Goal: Book appointment/travel/reservation

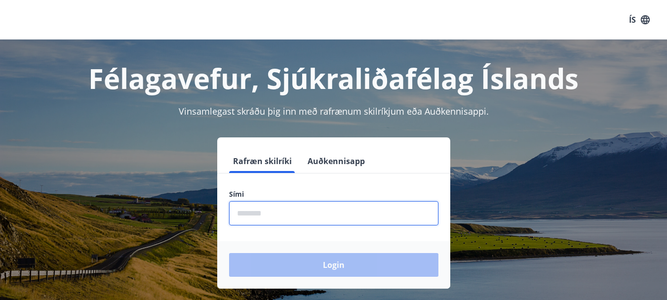
click at [240, 214] on input "phone" at bounding box center [333, 213] width 209 height 24
type input "********"
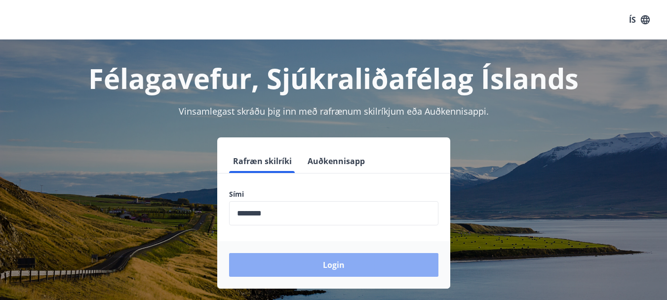
click at [346, 265] on button "Login" at bounding box center [333, 265] width 209 height 24
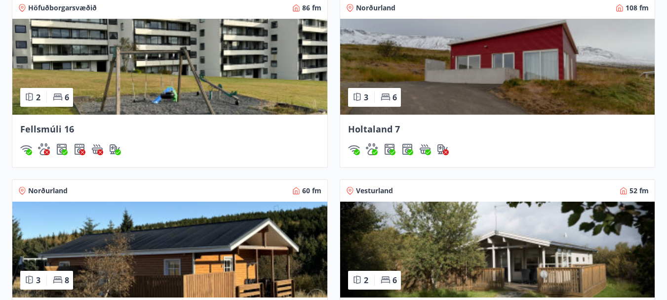
scroll to position [889, 0]
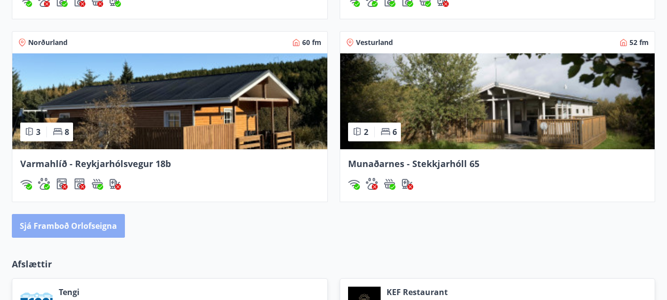
click at [58, 224] on button "Sjá framboð orlofseigna" at bounding box center [68, 226] width 113 height 24
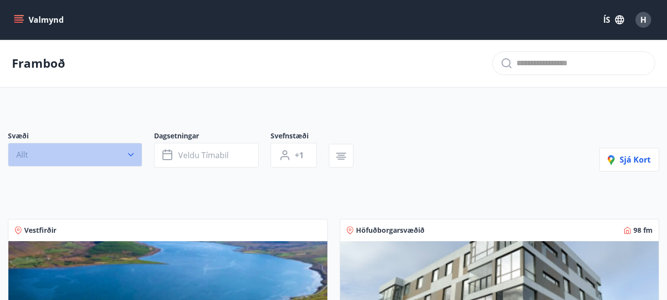
click at [130, 154] on icon "button" at bounding box center [131, 155] width 10 height 10
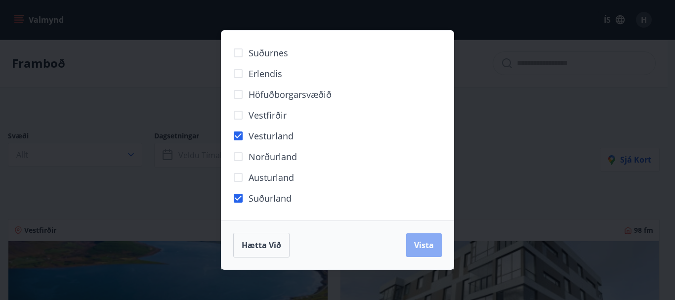
click at [424, 244] on span "Vista" at bounding box center [424, 245] width 20 height 11
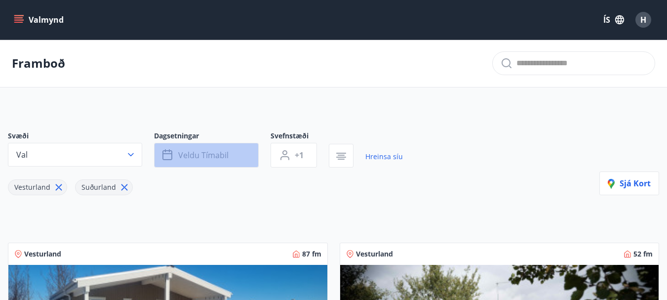
click at [240, 157] on button "Veldu tímabil" at bounding box center [206, 155] width 105 height 25
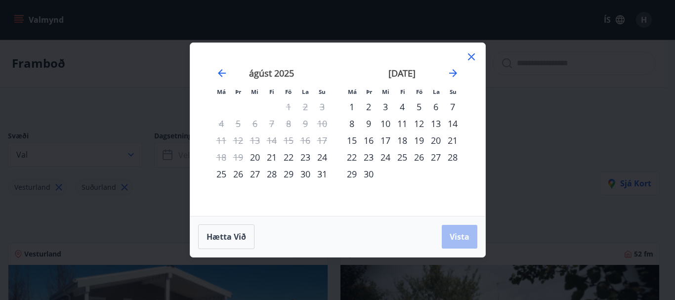
click at [418, 158] on div "26" at bounding box center [418, 157] width 17 height 17
click at [454, 72] on icon "Move forward to switch to the next month." at bounding box center [453, 73] width 12 height 12
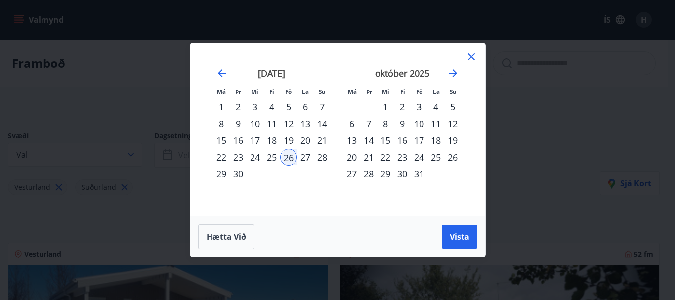
click at [417, 106] on div "3" at bounding box center [418, 106] width 17 height 17
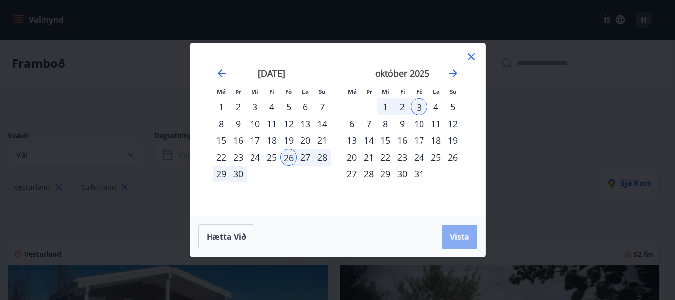
click at [458, 236] on span "Vista" at bounding box center [460, 236] width 20 height 11
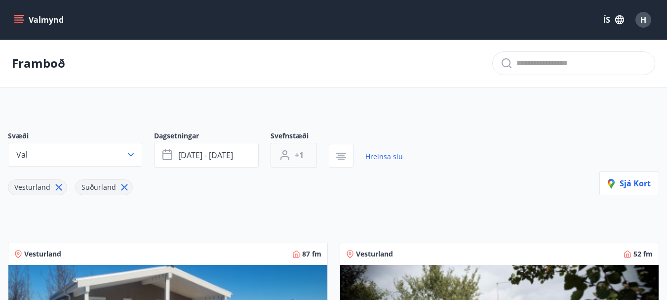
click at [300, 152] on span "+1" at bounding box center [299, 155] width 9 height 11
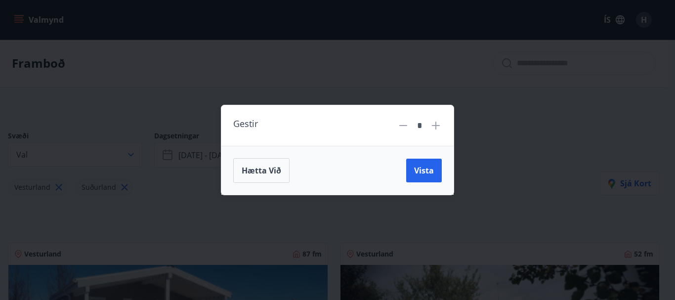
click at [435, 124] on icon at bounding box center [436, 126] width 8 height 8
type input "*"
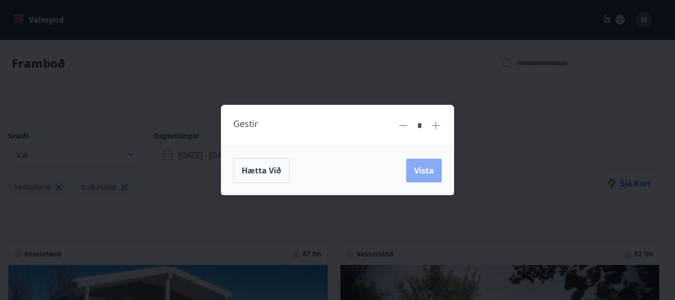
click at [425, 168] on span "Vista" at bounding box center [424, 170] width 20 height 11
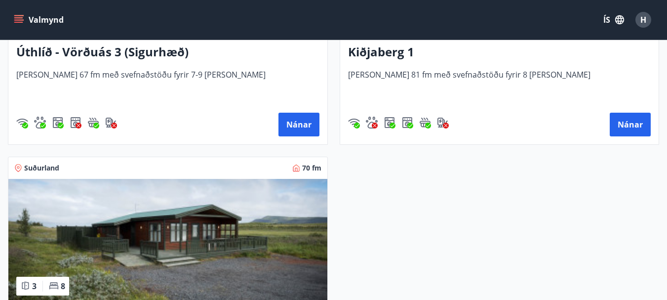
scroll to position [741, 0]
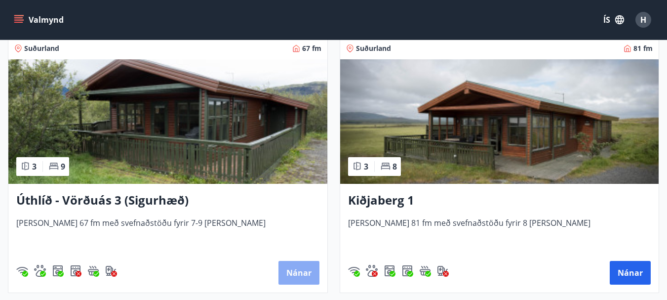
click at [302, 271] on button "Nánar" at bounding box center [299, 273] width 41 height 24
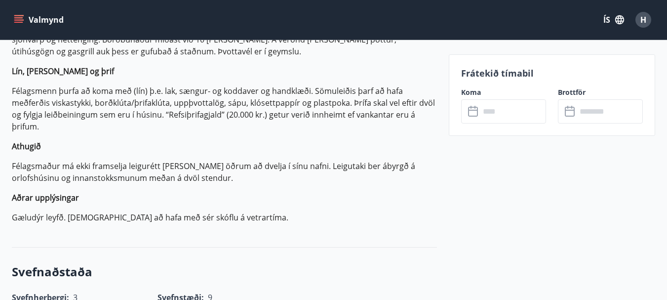
scroll to position [392, 0]
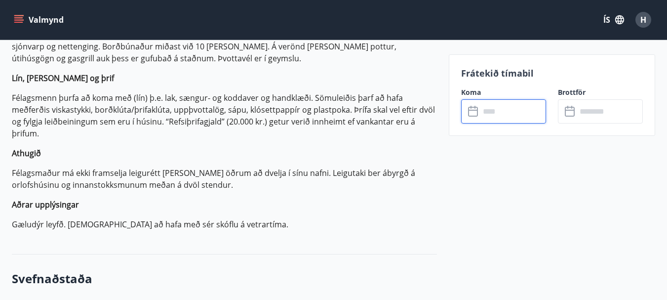
click at [510, 110] on input "text" at bounding box center [513, 111] width 66 height 24
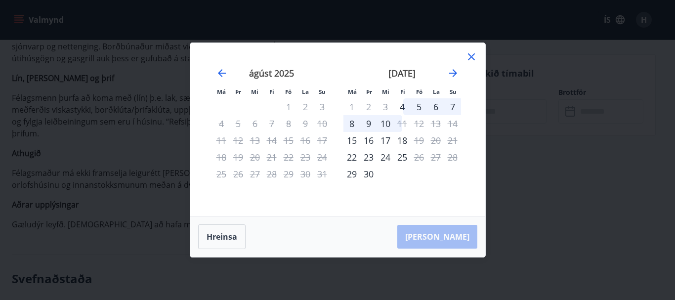
click at [450, 235] on div "Hreinsa Taka Frá" at bounding box center [337, 236] width 295 height 41
click at [453, 72] on icon "Move forward to switch to the next month." at bounding box center [453, 73] width 12 height 12
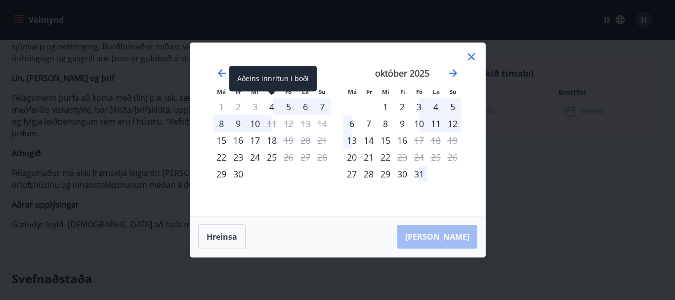
click at [271, 108] on div "4" at bounding box center [271, 106] width 17 height 17
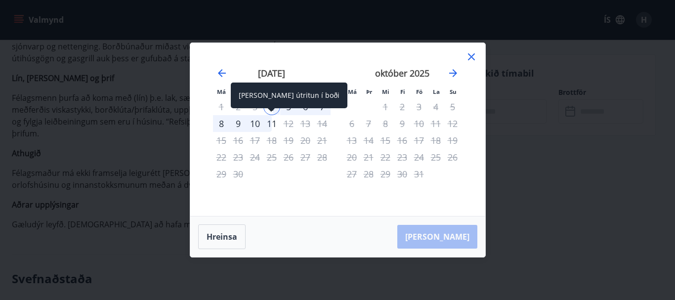
click at [271, 124] on div "11" at bounding box center [271, 123] width 17 height 17
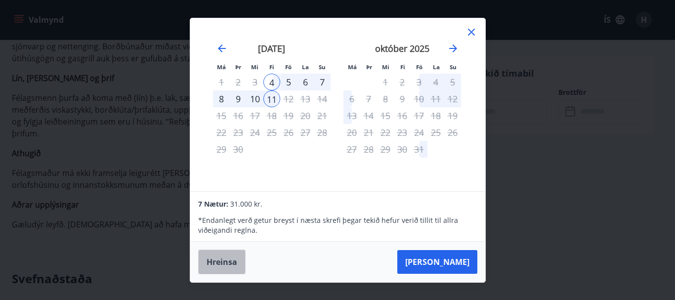
click at [220, 262] on button "Hreinsa" at bounding box center [221, 261] width 47 height 25
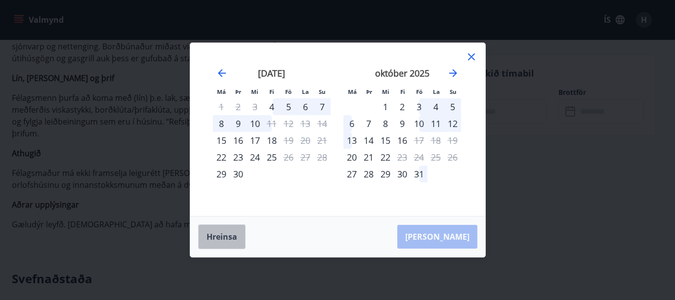
click at [223, 237] on button "Hreinsa" at bounding box center [221, 236] width 47 height 25
click at [472, 55] on icon at bounding box center [471, 57] width 12 height 12
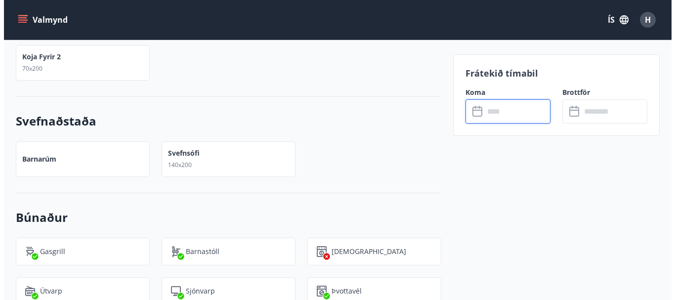
scroll to position [985, 0]
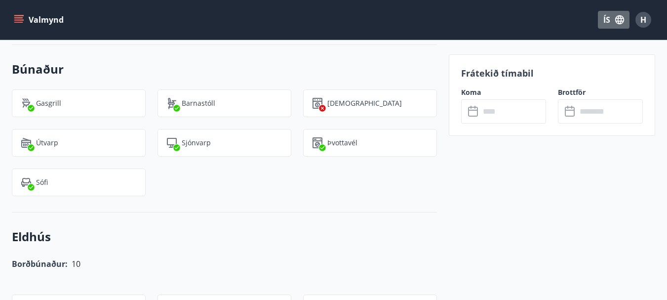
click at [608, 19] on button "ÍS" at bounding box center [614, 20] width 32 height 18
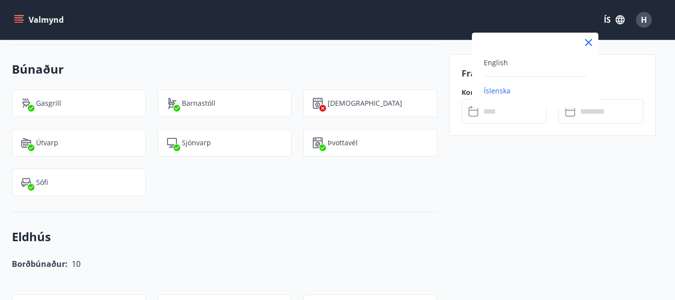
click at [621, 19] on div at bounding box center [337, 150] width 675 height 300
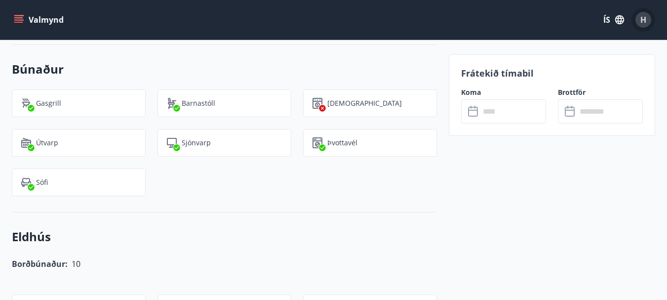
click at [644, 18] on span "H" at bounding box center [644, 19] width 6 height 11
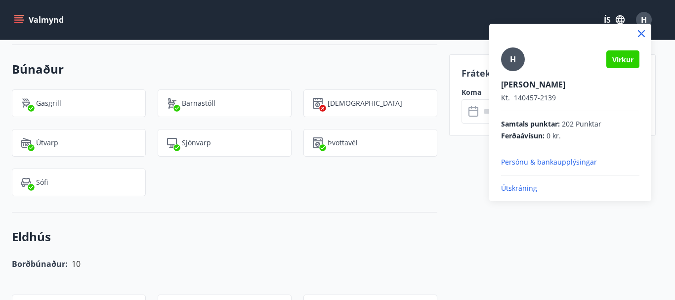
click at [413, 191] on div at bounding box center [337, 150] width 675 height 300
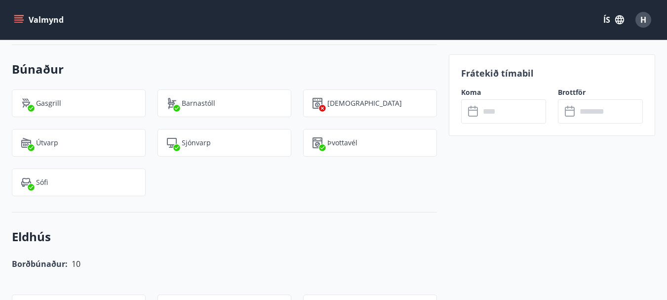
click at [501, 111] on input "text" at bounding box center [513, 111] width 66 height 24
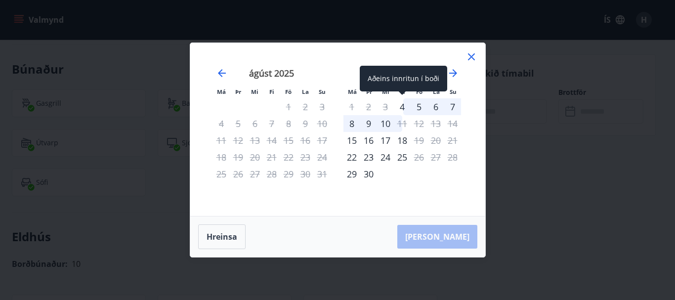
click at [403, 105] on div "4" at bounding box center [402, 106] width 17 height 17
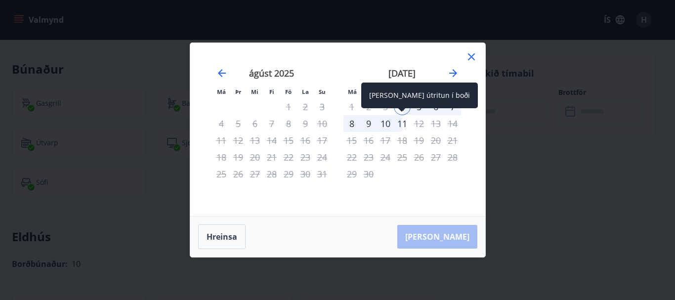
click at [402, 126] on div "11" at bounding box center [402, 123] width 17 height 17
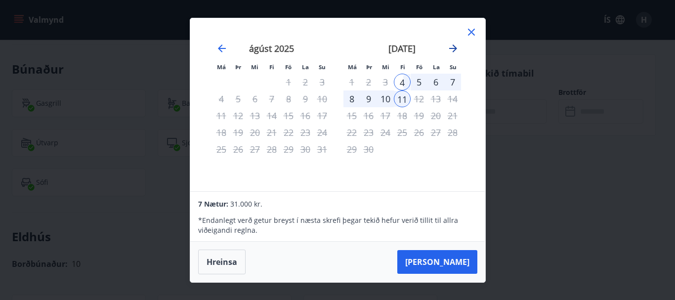
click at [452, 47] on icon "Move forward to switch to the next month." at bounding box center [453, 48] width 12 height 12
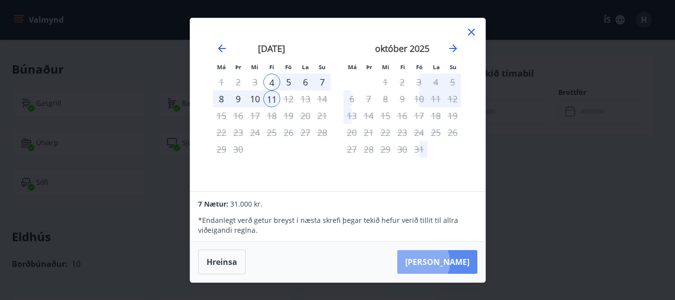
click at [453, 262] on button "[PERSON_NAME]" at bounding box center [437, 262] width 80 height 24
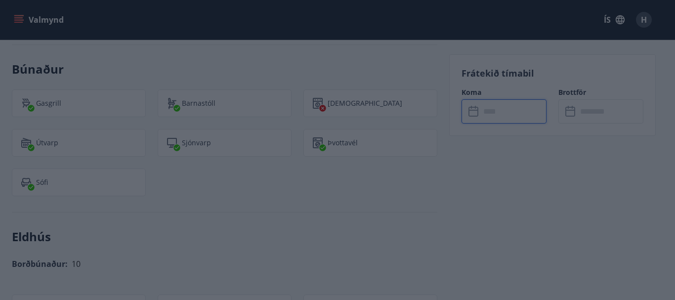
type input "******"
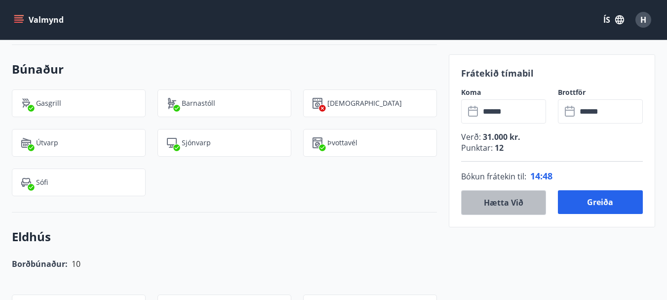
click at [502, 202] on button "Hætta við" at bounding box center [503, 202] width 85 height 25
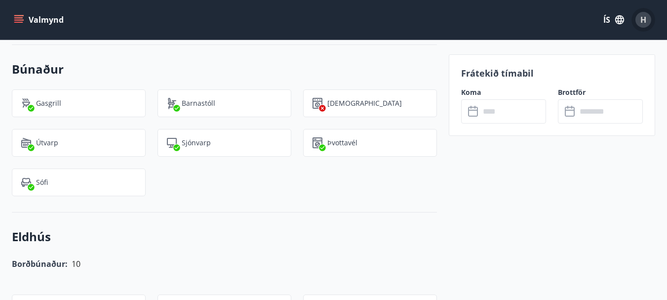
click at [644, 17] on span "H" at bounding box center [644, 19] width 6 height 11
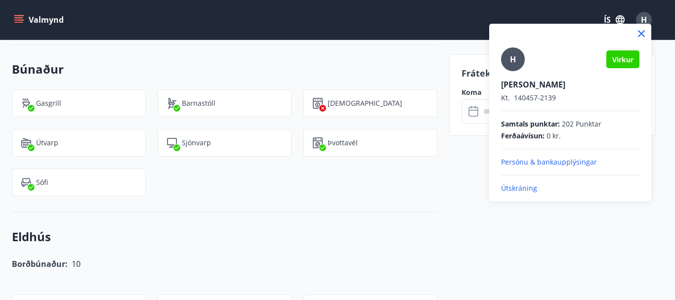
click at [517, 188] on p "Útskráning" at bounding box center [570, 188] width 138 height 10
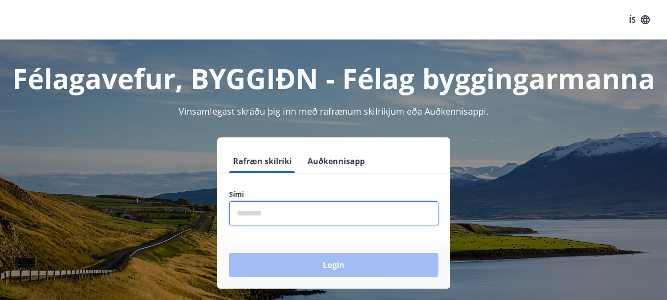
click at [287, 210] on input "phone" at bounding box center [333, 213] width 209 height 24
type input "********"
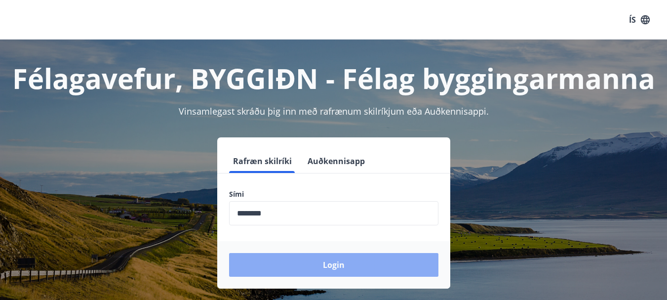
click at [341, 263] on button "Login" at bounding box center [333, 265] width 209 height 24
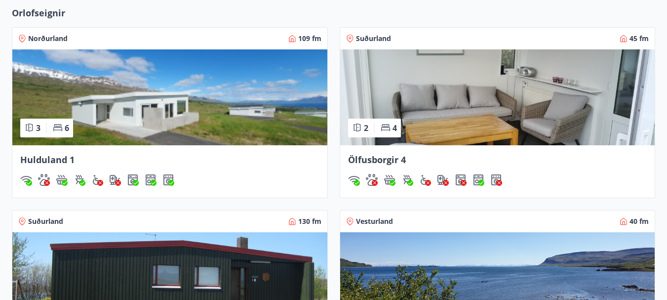
scroll to position [1037, 0]
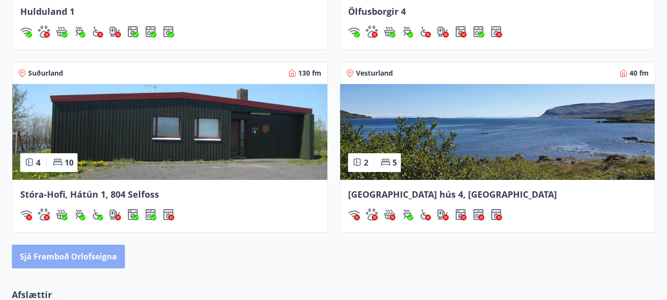
click at [70, 255] on button "Sjá framboð orlofseigna" at bounding box center [68, 257] width 113 height 24
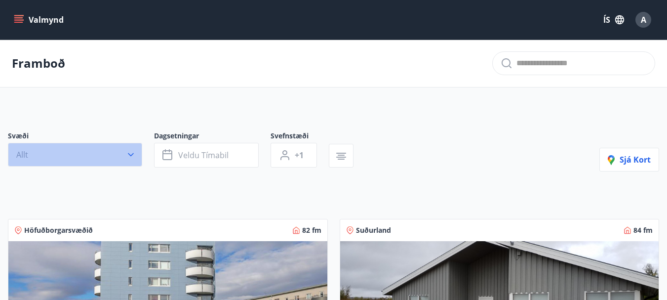
click at [131, 153] on icon "button" at bounding box center [131, 155] width 10 height 10
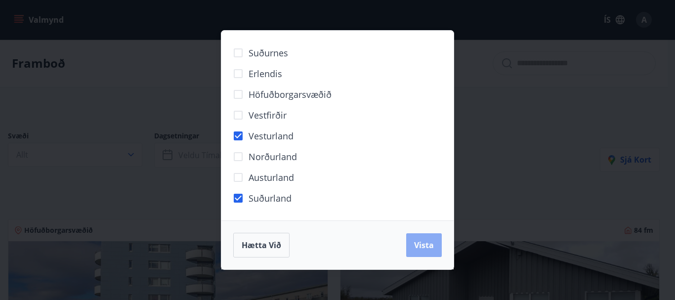
click at [422, 242] on span "Vista" at bounding box center [424, 245] width 20 height 11
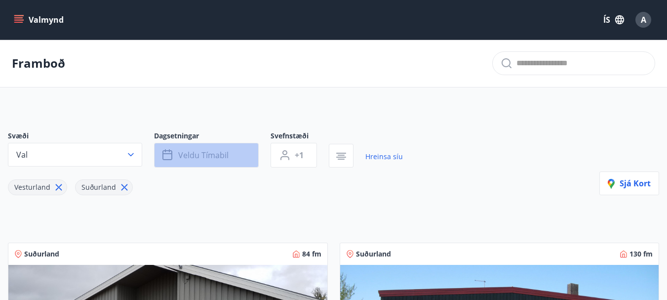
click at [236, 152] on button "Veldu tímabil" at bounding box center [206, 155] width 105 height 25
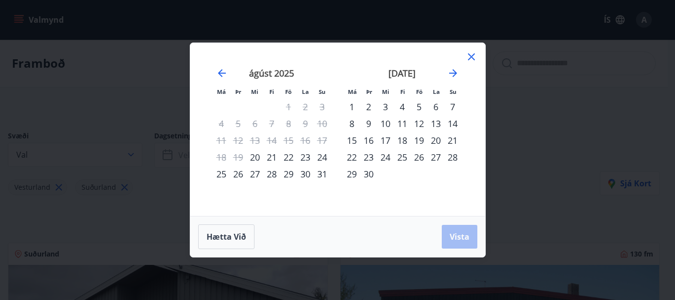
click at [417, 155] on div "26" at bounding box center [418, 157] width 17 height 17
click at [454, 73] on icon "Move forward to switch to the next month." at bounding box center [453, 73] width 8 height 8
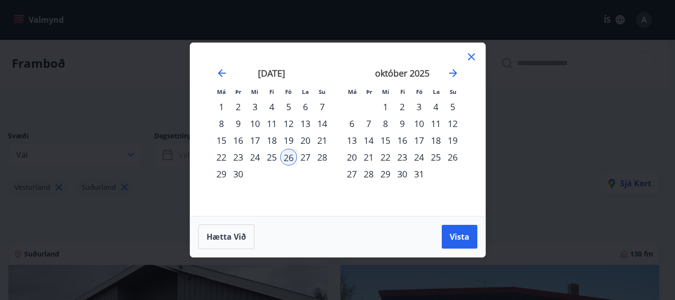
click at [417, 105] on div "3" at bounding box center [418, 106] width 17 height 17
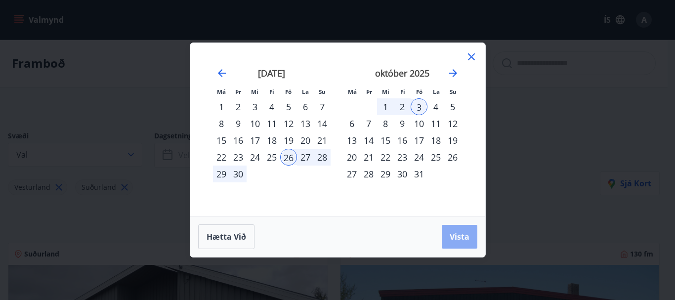
click at [458, 234] on span "Vista" at bounding box center [460, 236] width 20 height 11
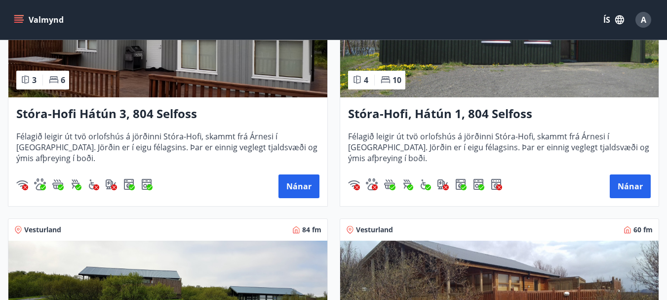
scroll to position [296, 0]
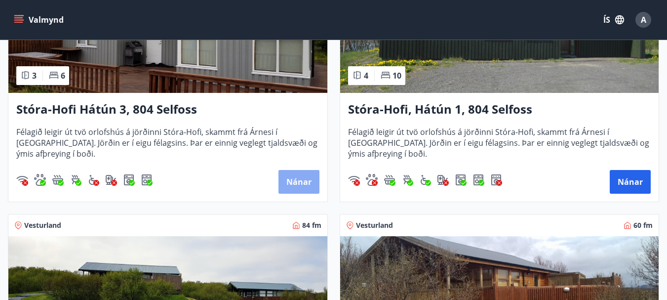
click at [301, 179] on button "Nánar" at bounding box center [299, 182] width 41 height 24
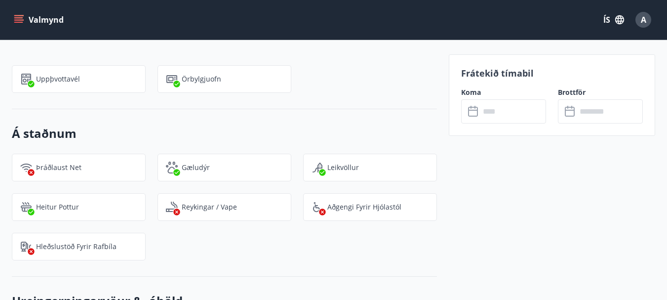
scroll to position [1037, 0]
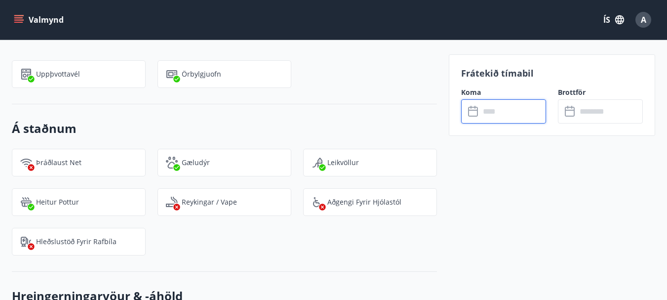
click at [494, 112] on input "text" at bounding box center [513, 111] width 66 height 24
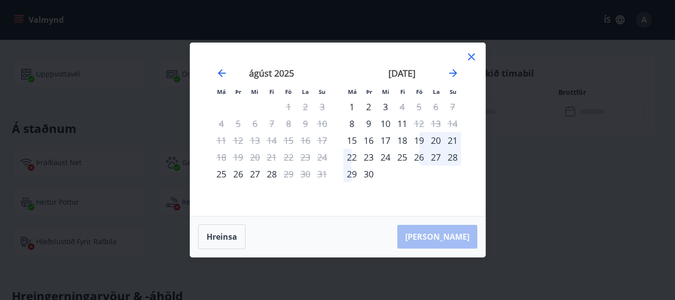
click at [418, 157] on div "26" at bounding box center [418, 157] width 17 height 17
click at [454, 72] on icon "Move forward to switch to the next month." at bounding box center [453, 73] width 8 height 8
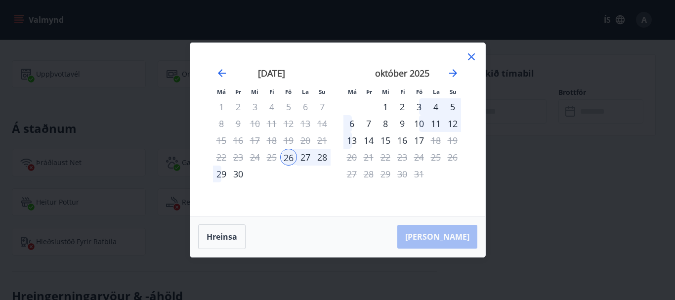
click at [418, 106] on div "3" at bounding box center [418, 106] width 17 height 17
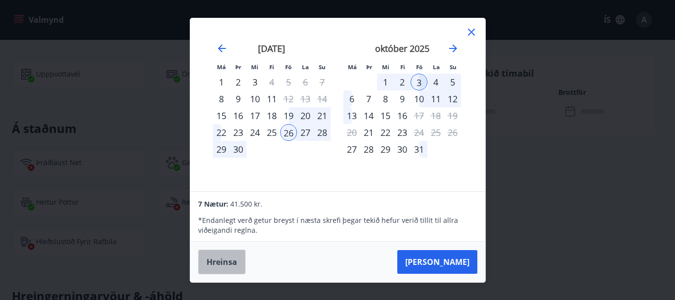
click at [219, 260] on button "Hreinsa" at bounding box center [221, 261] width 47 height 25
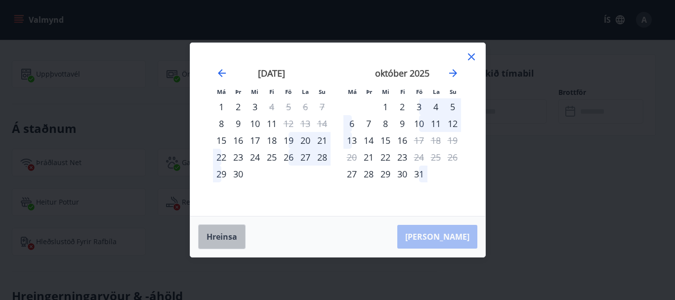
click at [221, 235] on button "Hreinsa" at bounding box center [221, 236] width 47 height 25
click at [471, 55] on icon at bounding box center [471, 57] width 12 height 12
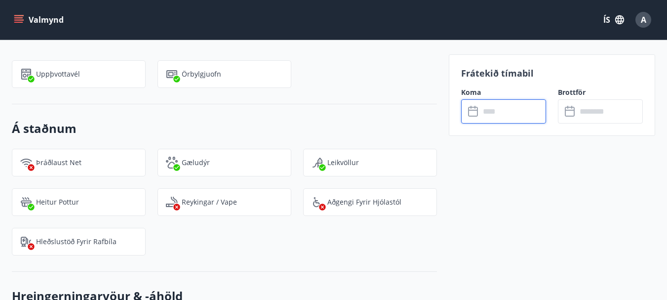
click at [492, 111] on input "text" at bounding box center [513, 111] width 66 height 24
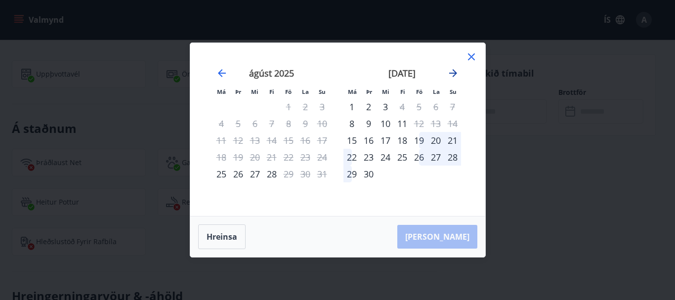
click at [454, 72] on icon "Move forward to switch to the next month." at bounding box center [453, 73] width 12 height 12
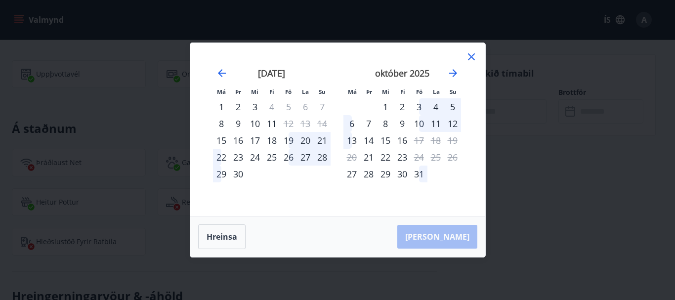
click at [287, 156] on div "26" at bounding box center [288, 157] width 17 height 17
click at [418, 105] on div "3" at bounding box center [418, 106] width 17 height 17
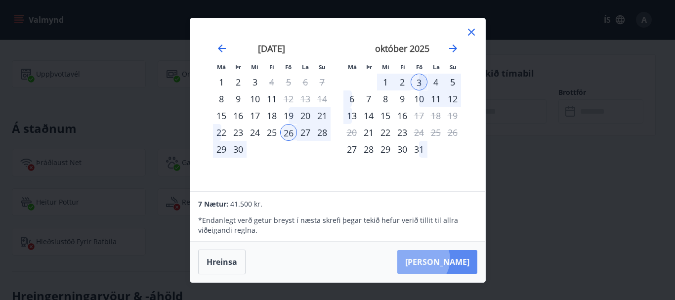
click at [451, 259] on button "[PERSON_NAME]" at bounding box center [437, 262] width 80 height 24
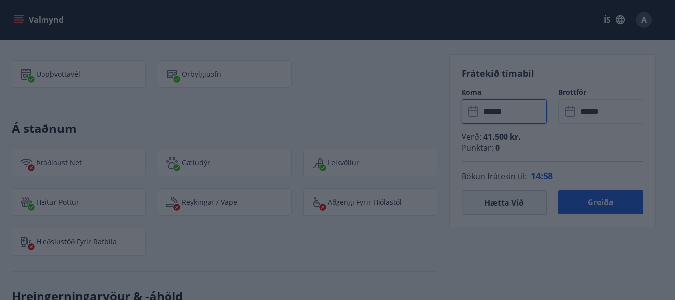
type input "******"
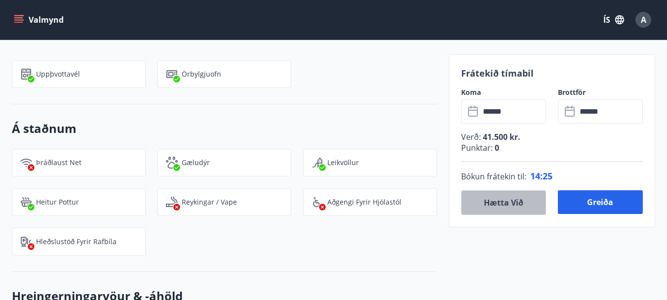
click at [500, 204] on button "Hætta við" at bounding box center [503, 202] width 85 height 25
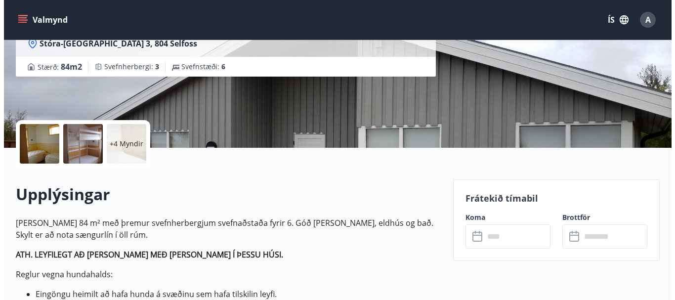
scroll to position [148, 0]
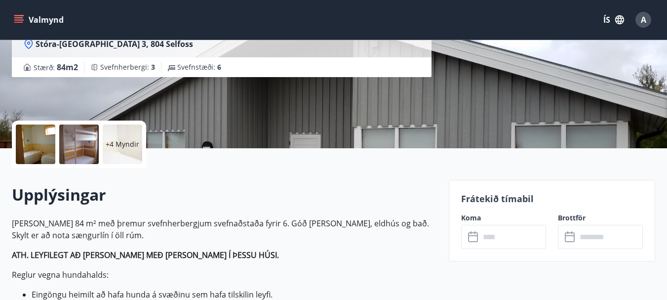
click at [33, 148] on div at bounding box center [36, 144] width 40 height 40
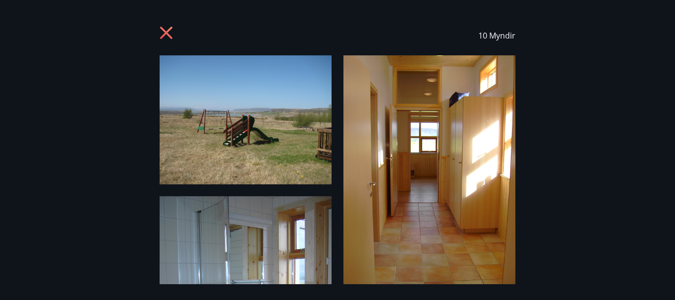
click at [249, 130] on img at bounding box center [246, 119] width 172 height 129
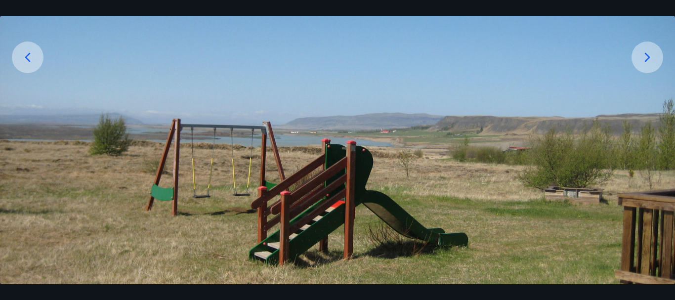
click at [647, 56] on icon at bounding box center [647, 57] width 16 height 16
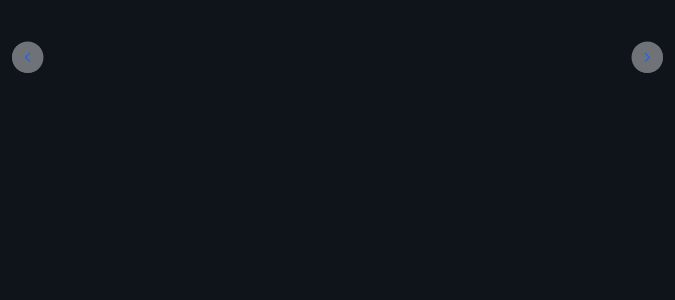
scroll to position [101, 0]
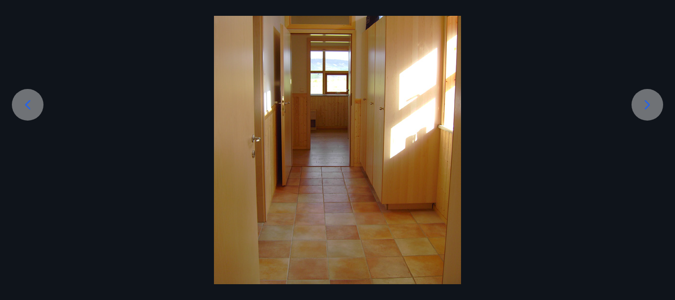
click at [645, 107] on icon at bounding box center [647, 105] width 16 height 16
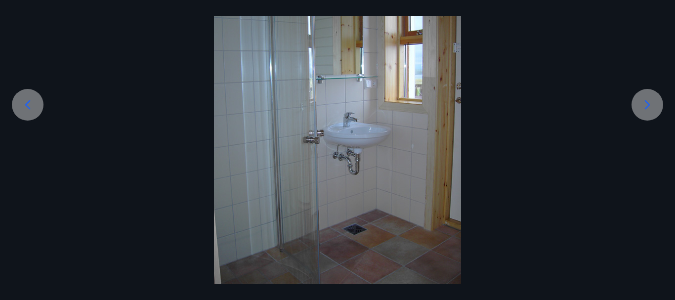
click at [645, 107] on icon at bounding box center [647, 105] width 16 height 16
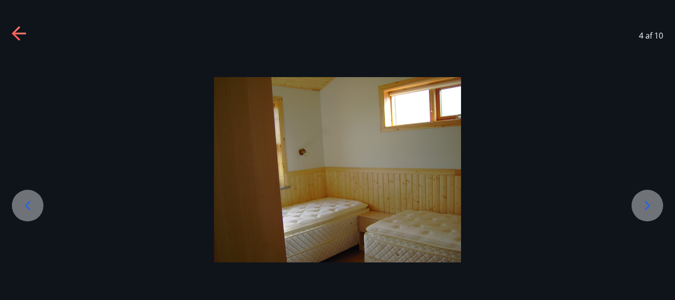
scroll to position [0, 0]
click at [646, 206] on icon at bounding box center [647, 206] width 16 height 16
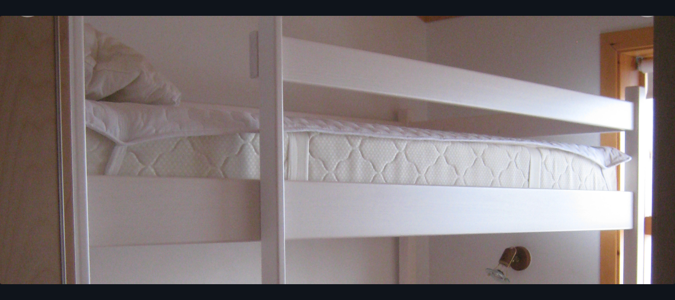
scroll to position [148, 0]
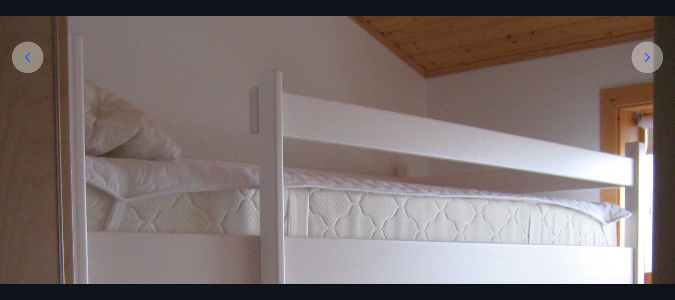
click at [648, 56] on icon at bounding box center [647, 56] width 5 height 9
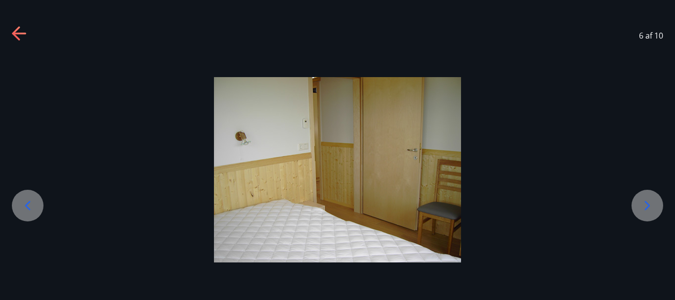
scroll to position [0, 0]
click at [645, 205] on icon at bounding box center [647, 206] width 16 height 16
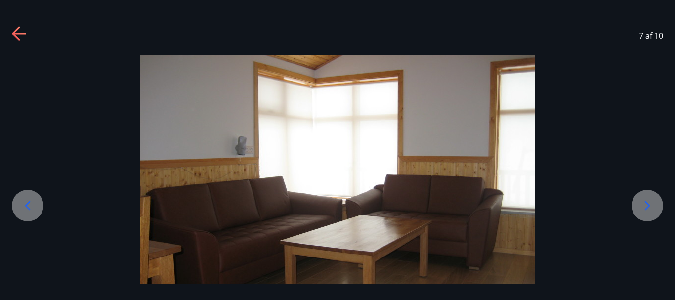
click at [647, 205] on icon at bounding box center [647, 206] width 16 height 16
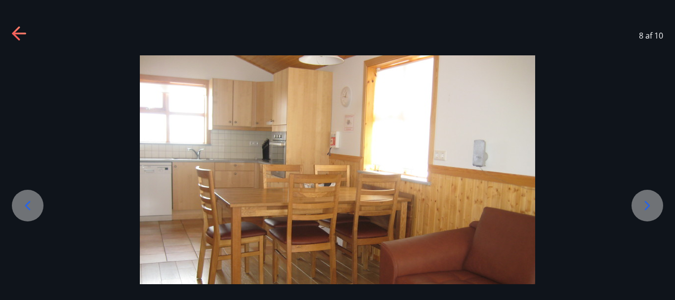
click at [647, 205] on icon at bounding box center [647, 206] width 16 height 16
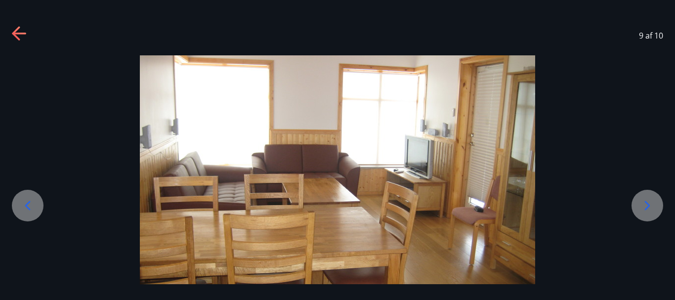
click at [647, 205] on icon at bounding box center [647, 206] width 16 height 16
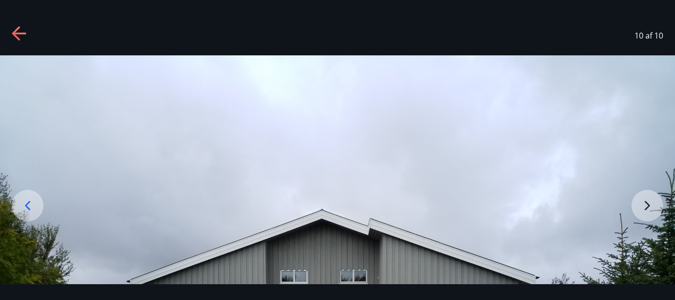
scroll to position [148, 0]
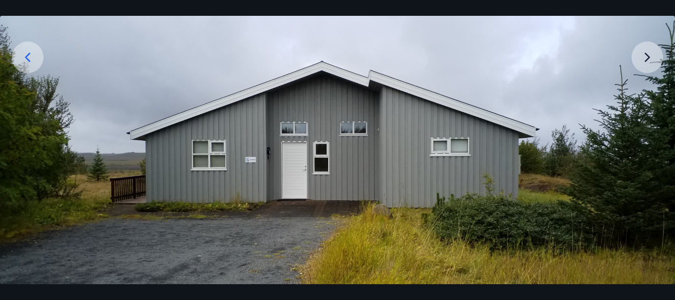
click at [645, 56] on img at bounding box center [337, 160] width 675 height 506
click at [644, 57] on img at bounding box center [337, 160] width 675 height 506
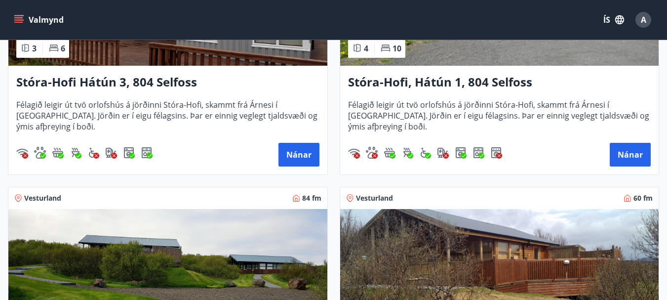
scroll to position [272, 0]
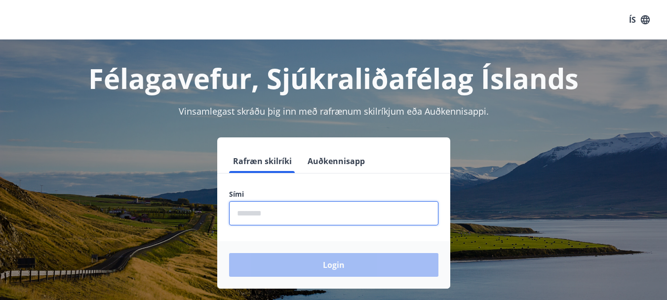
click at [249, 212] on input "phone" at bounding box center [333, 213] width 209 height 24
type input "********"
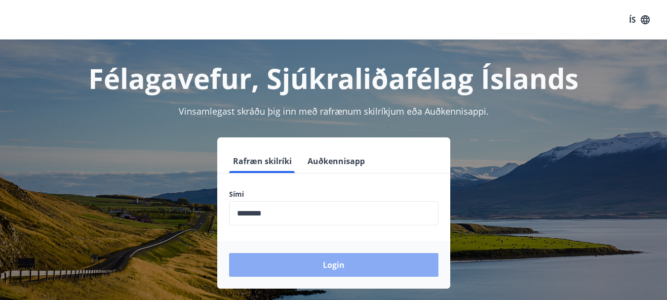
click at [333, 264] on button "Login" at bounding box center [333, 265] width 209 height 24
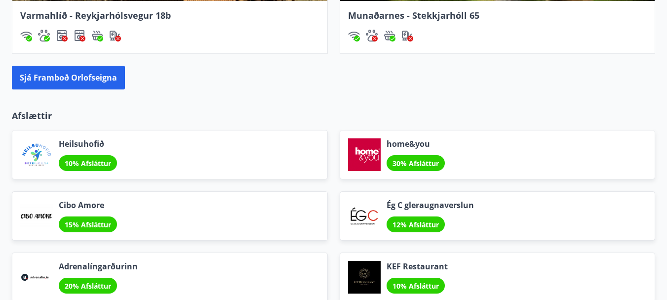
scroll to position [889, 0]
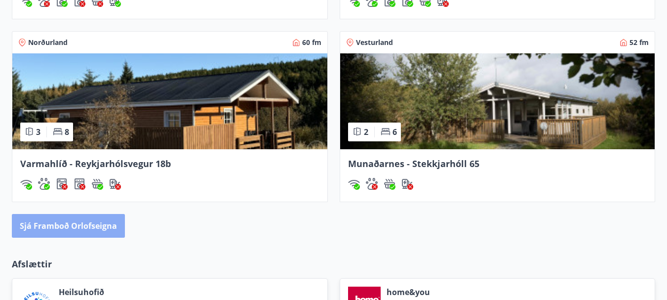
click at [78, 226] on button "Sjá framboð orlofseigna" at bounding box center [68, 226] width 113 height 24
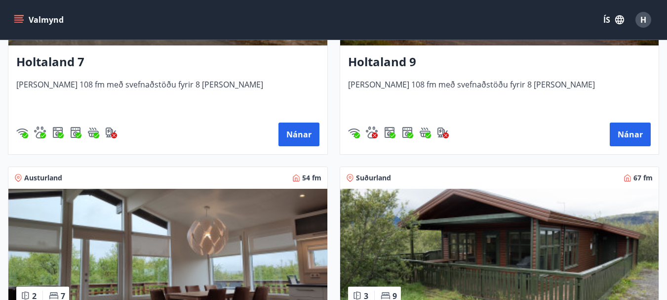
scroll to position [2075, 0]
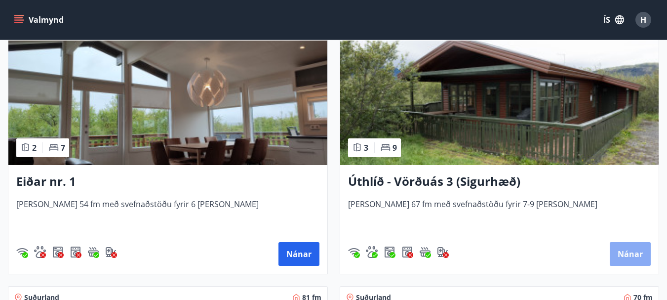
click at [630, 252] on button "Nánar" at bounding box center [630, 254] width 41 height 24
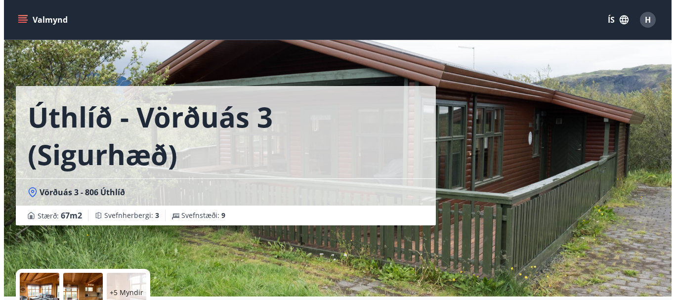
scroll to position [148, 0]
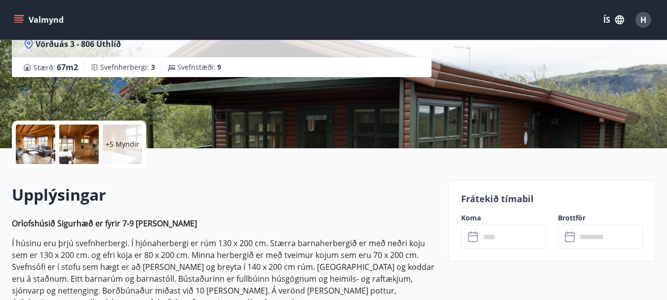
click at [31, 146] on div at bounding box center [36, 144] width 40 height 40
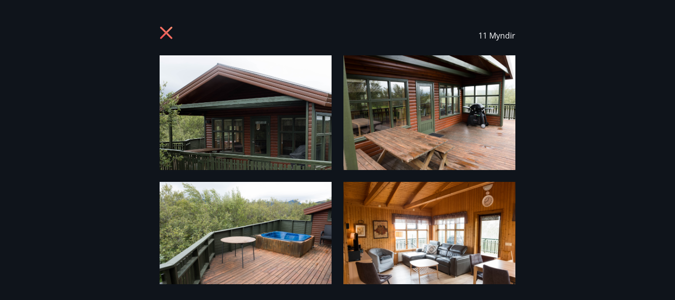
click at [246, 116] on img at bounding box center [246, 112] width 172 height 115
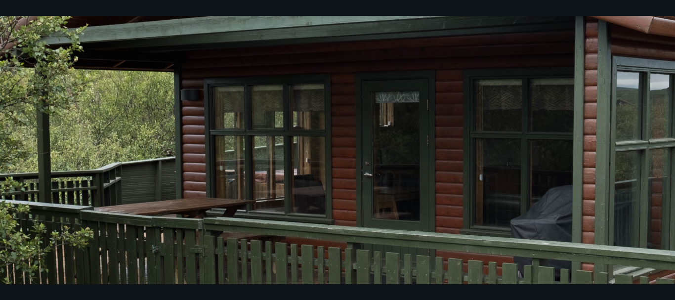
scroll to position [73, 0]
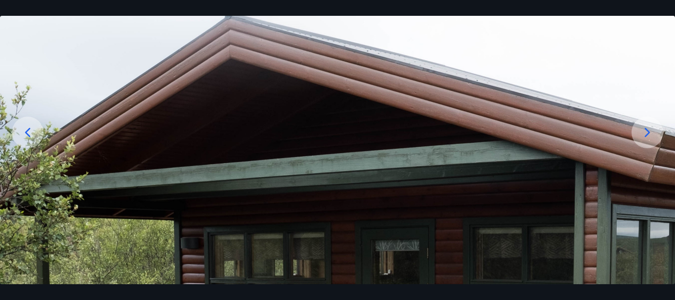
click at [648, 130] on icon at bounding box center [647, 132] width 16 height 16
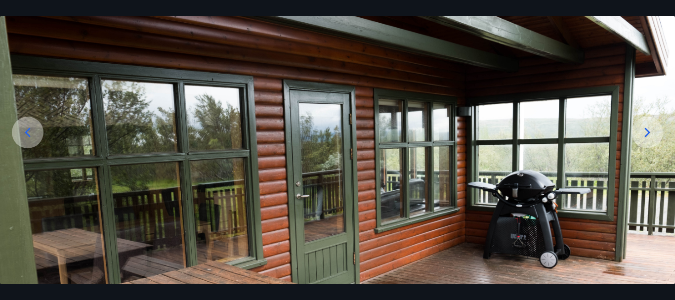
click at [648, 130] on icon at bounding box center [647, 132] width 16 height 16
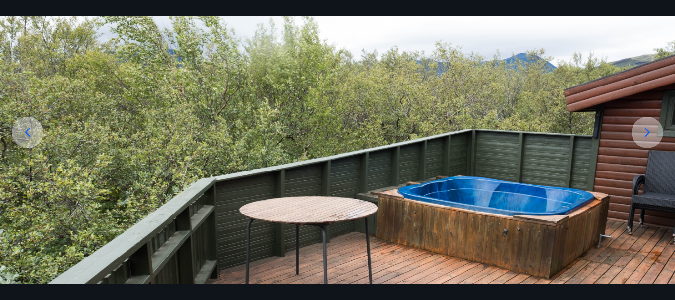
click at [646, 131] on icon at bounding box center [647, 132] width 16 height 16
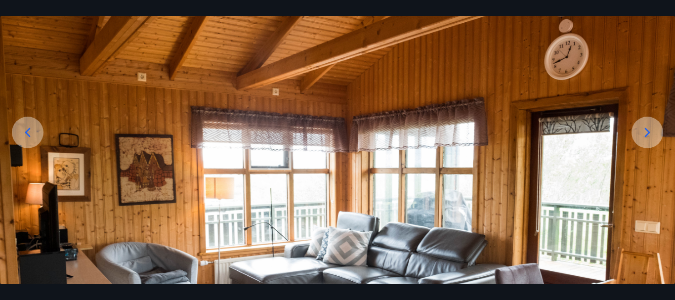
click at [646, 131] on icon at bounding box center [647, 132] width 16 height 16
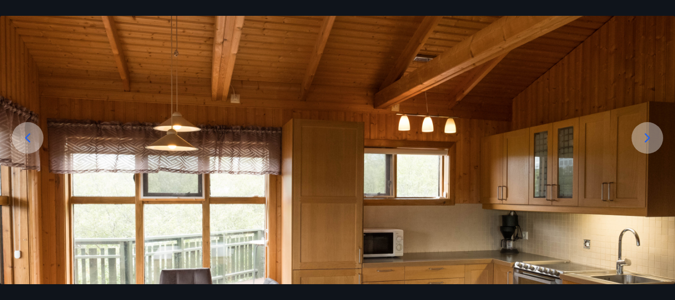
scroll to position [0, 0]
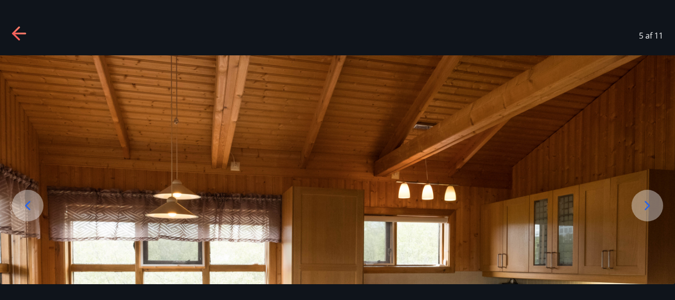
click at [648, 204] on icon at bounding box center [647, 205] width 5 height 9
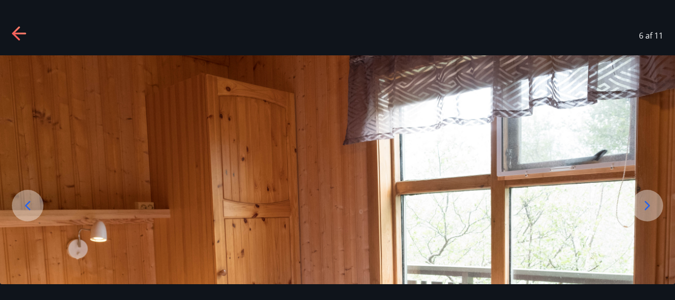
click at [647, 205] on icon at bounding box center [647, 206] width 16 height 16
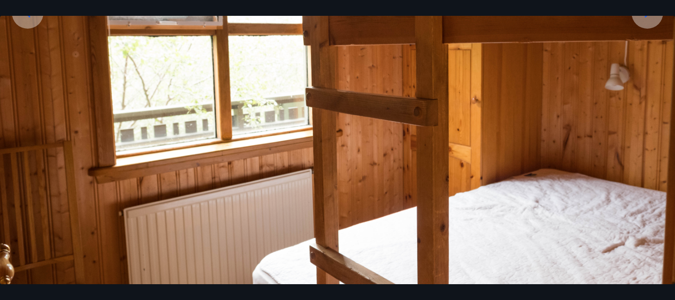
scroll to position [221, 0]
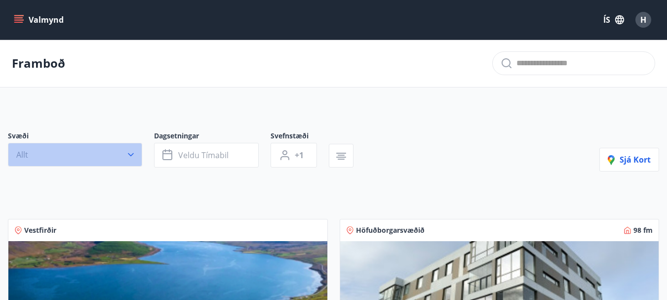
click at [131, 154] on icon "button" at bounding box center [131, 155] width 10 height 10
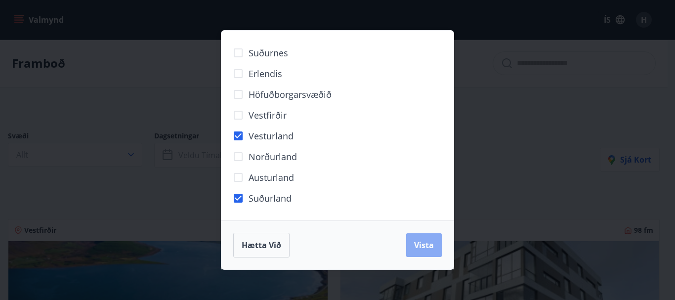
click at [424, 245] on span "Vista" at bounding box center [424, 245] width 20 height 11
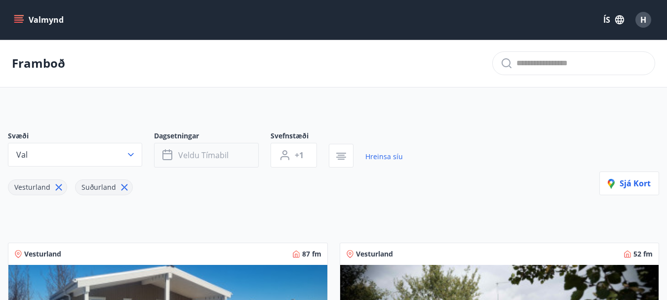
click at [236, 155] on button "Veldu tímabil" at bounding box center [206, 155] width 105 height 25
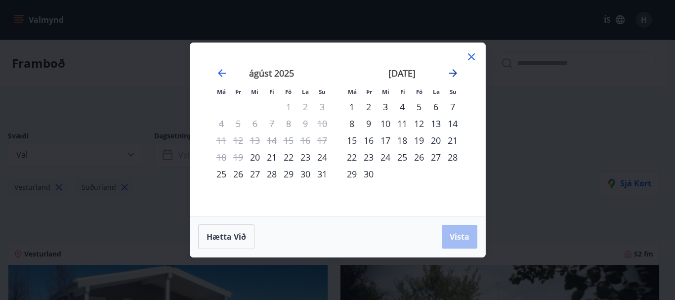
click at [453, 72] on icon "Move forward to switch to the next month." at bounding box center [453, 73] width 12 height 12
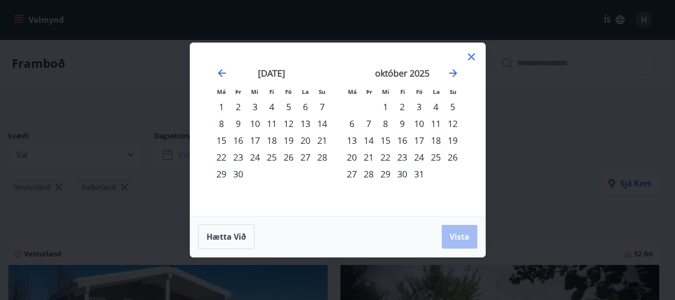
click at [289, 158] on div "26" at bounding box center [288, 157] width 17 height 17
click at [418, 107] on div "3" at bounding box center [418, 106] width 17 height 17
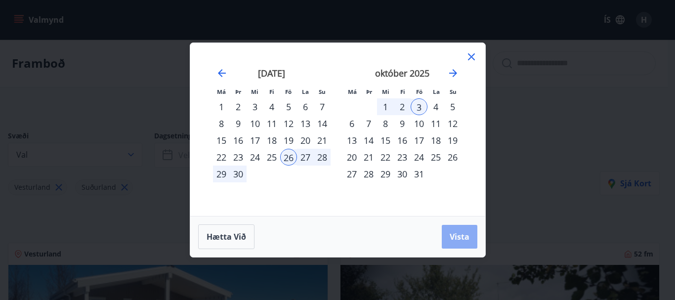
click at [460, 236] on span "Vista" at bounding box center [460, 236] width 20 height 11
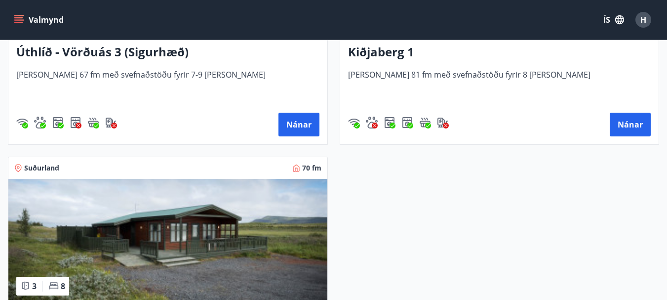
scroll to position [741, 0]
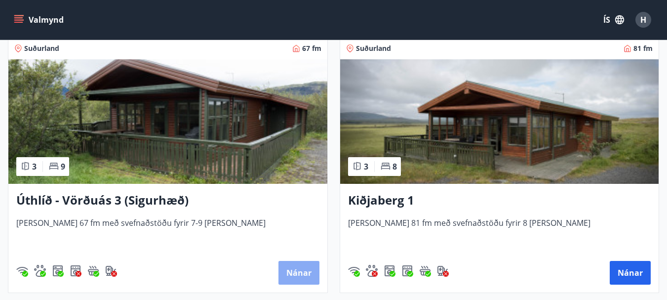
click at [303, 271] on button "Nánar" at bounding box center [299, 273] width 41 height 24
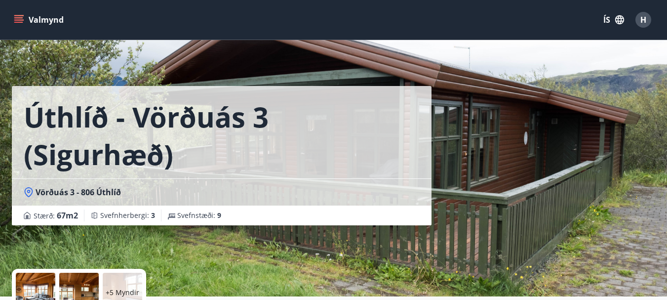
scroll to position [148, 0]
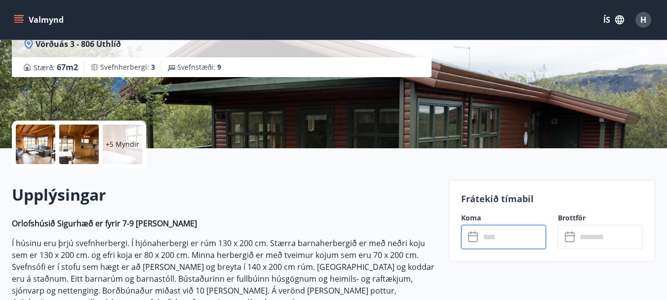
click at [492, 237] on input "text" at bounding box center [513, 237] width 66 height 24
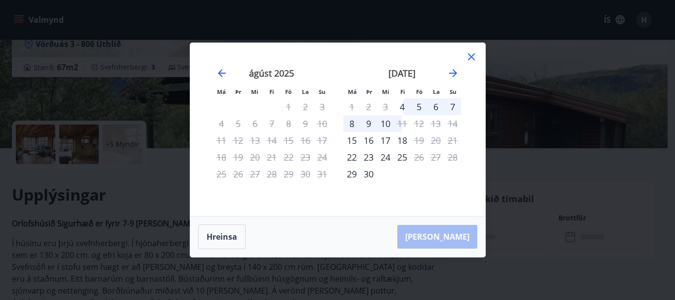
click at [470, 54] on icon at bounding box center [471, 57] width 12 height 12
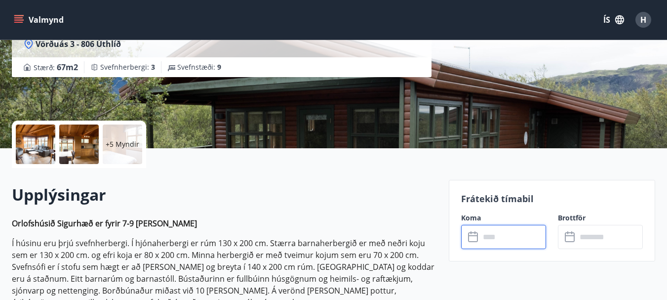
click at [520, 238] on input "text" at bounding box center [513, 237] width 66 height 24
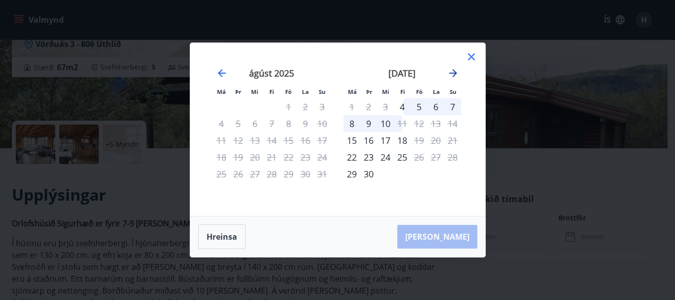
click at [453, 72] on icon "Move forward to switch to the next month." at bounding box center [453, 73] width 12 height 12
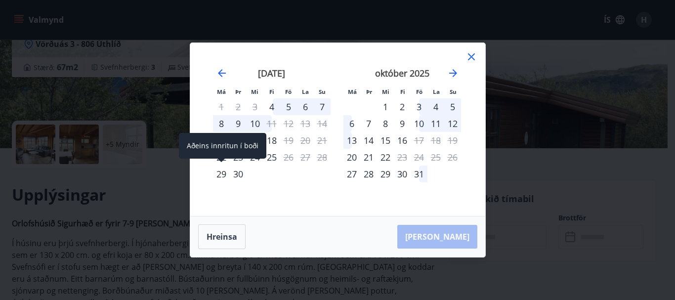
click at [218, 174] on div "29" at bounding box center [221, 173] width 17 height 17
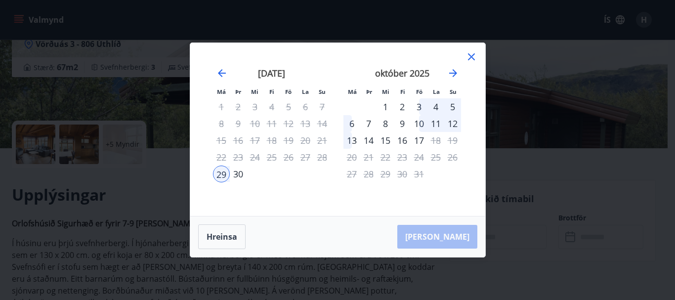
click at [346, 121] on div "6" at bounding box center [351, 123] width 17 height 17
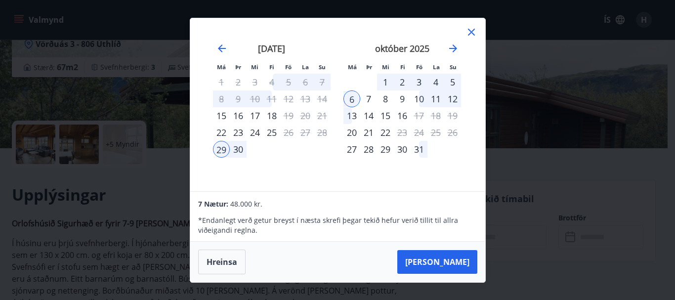
click at [386, 100] on div "október 2025 1 2 3 4 5 6 7 8 9 10 11 12 13 14 15 16 17 18 19 20 21 22 23 24 25 …" at bounding box center [402, 111] width 130 height 162
click at [470, 30] on icon at bounding box center [471, 32] width 12 height 12
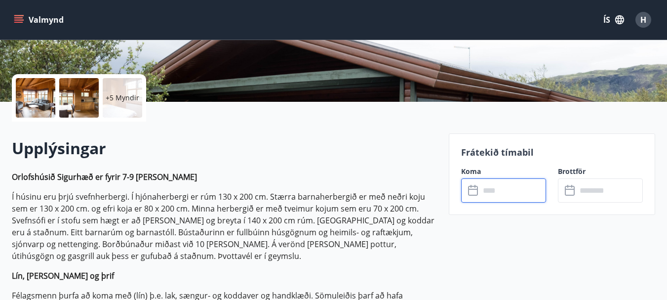
scroll to position [296, 0]
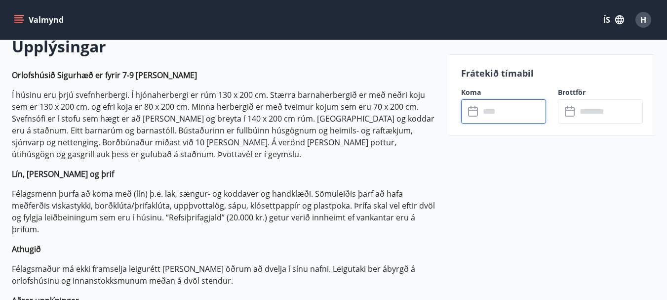
click at [489, 112] on input "text" at bounding box center [513, 111] width 66 height 24
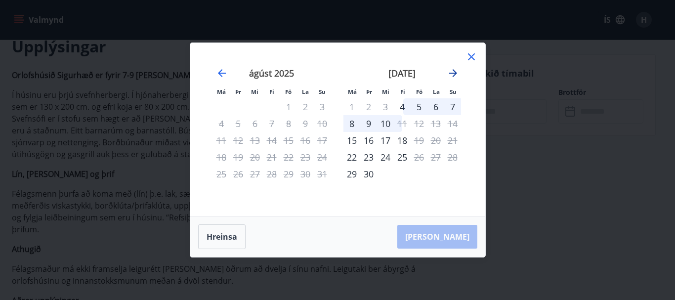
click at [455, 72] on icon "Move forward to switch to the next month." at bounding box center [453, 73] width 8 height 8
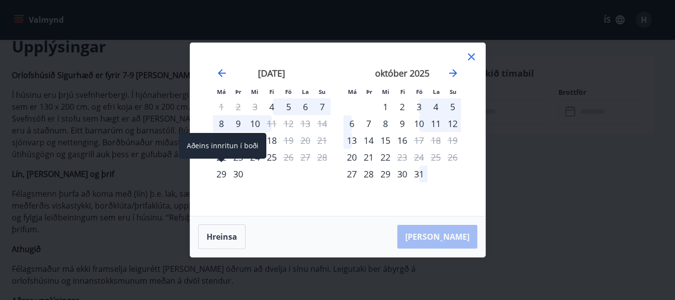
click at [218, 174] on div "29" at bounding box center [221, 173] width 17 height 17
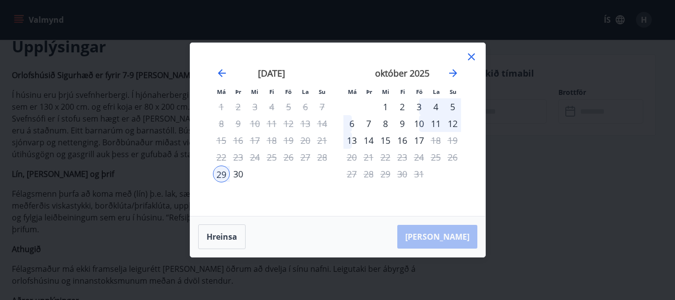
click at [351, 121] on div "6" at bounding box center [351, 123] width 17 height 17
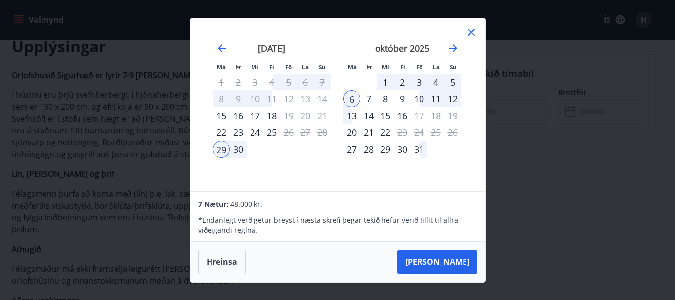
click at [470, 30] on icon at bounding box center [471, 32] width 12 height 12
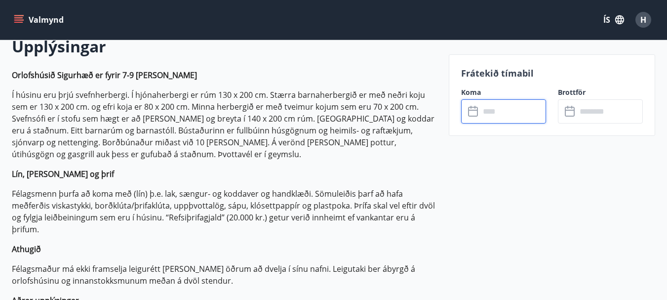
click at [499, 111] on input "text" at bounding box center [513, 111] width 66 height 24
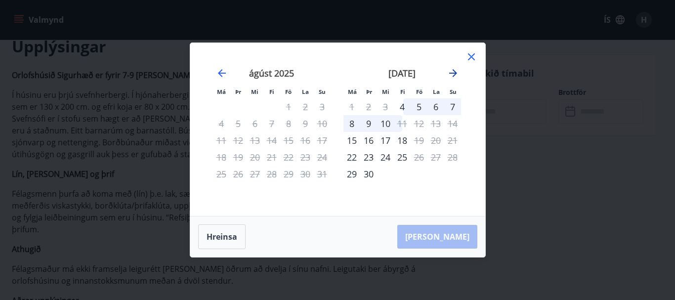
click at [452, 74] on icon "Move forward to switch to the next month." at bounding box center [453, 73] width 8 height 8
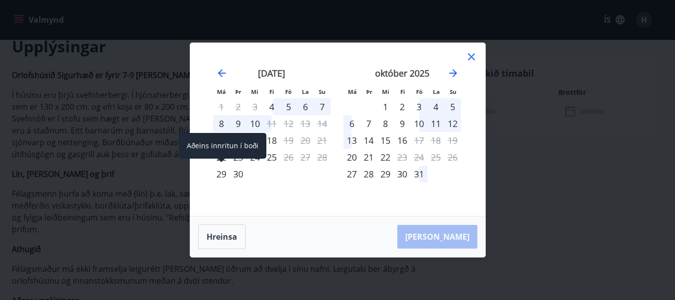
click at [220, 173] on div "29" at bounding box center [221, 173] width 17 height 17
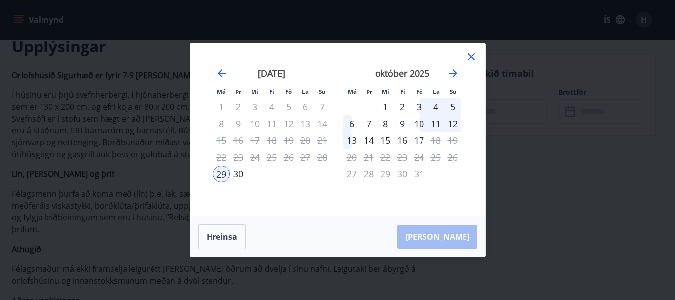
click at [352, 122] on div "6" at bounding box center [351, 123] width 17 height 17
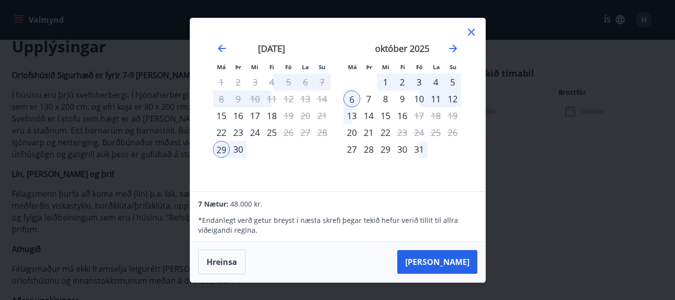
click at [470, 31] on icon at bounding box center [471, 32] width 7 height 7
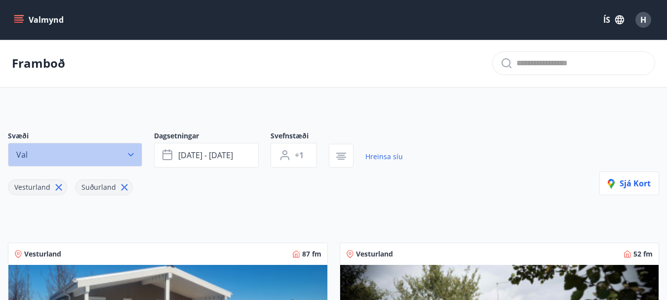
click at [131, 153] on icon "button" at bounding box center [131, 155] width 10 height 10
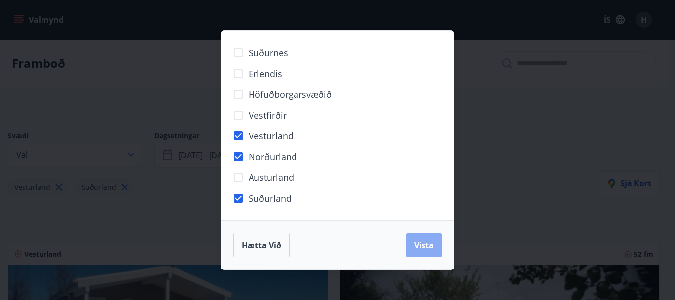
click at [426, 244] on span "Vista" at bounding box center [424, 245] width 20 height 11
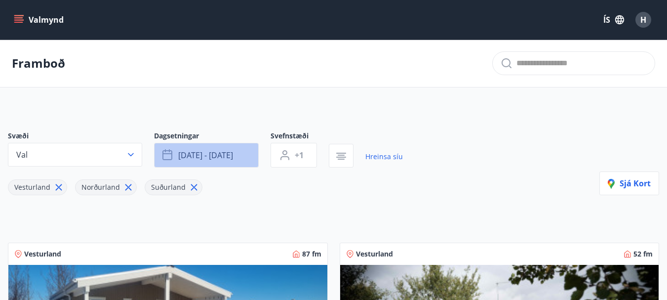
click at [202, 153] on span "[DATE] - [DATE]" at bounding box center [205, 155] width 55 height 11
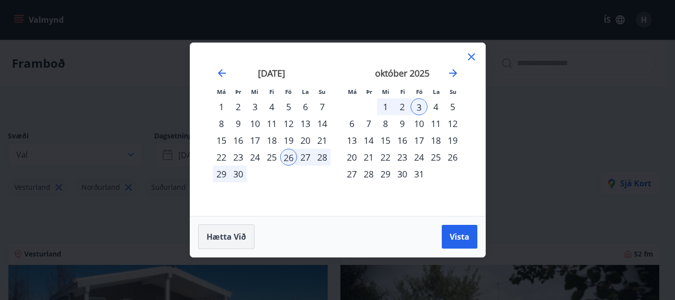
click at [224, 235] on span "Hætta við" at bounding box center [226, 236] width 40 height 11
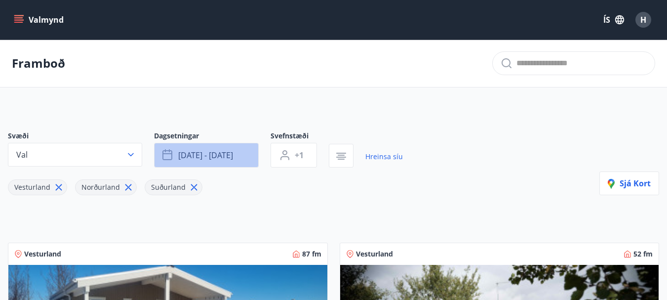
click at [207, 152] on span "[DATE] - [DATE]" at bounding box center [205, 155] width 55 height 11
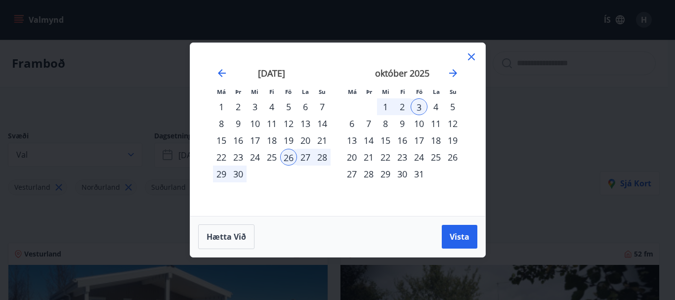
click at [323, 140] on div "21" at bounding box center [322, 140] width 17 height 17
click at [236, 175] on div "30" at bounding box center [238, 173] width 17 height 17
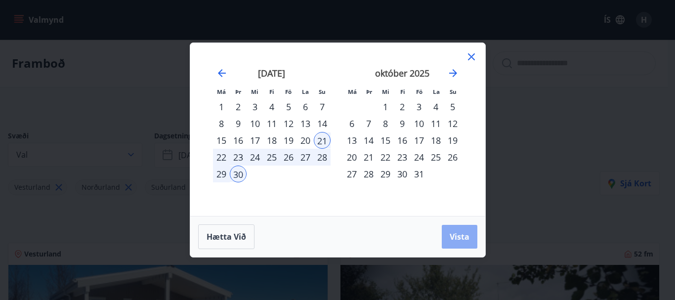
click at [458, 237] on span "Vista" at bounding box center [460, 236] width 20 height 11
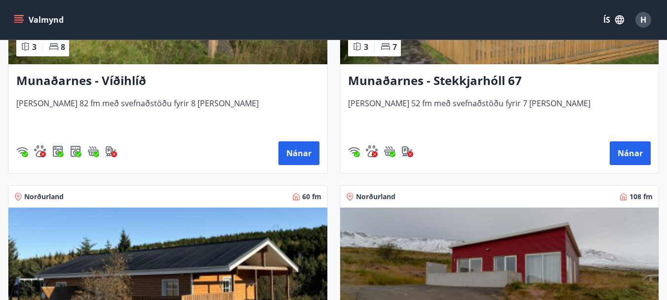
scroll to position [741, 0]
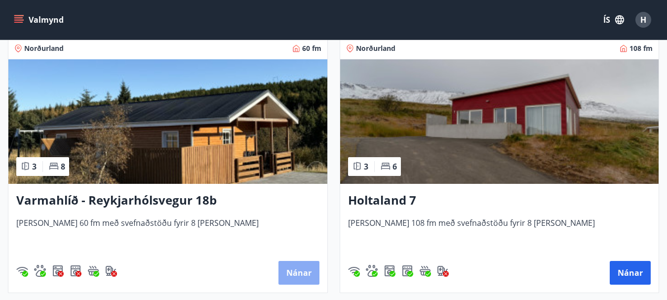
click at [296, 271] on button "Nánar" at bounding box center [299, 273] width 41 height 24
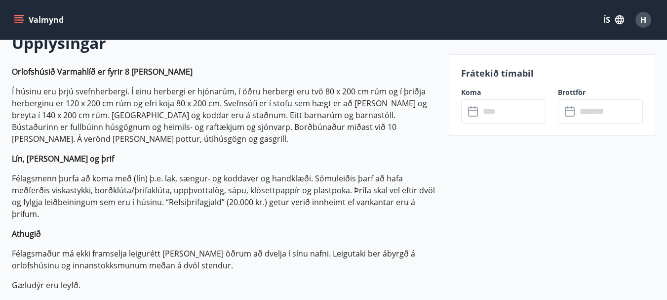
scroll to position [296, 0]
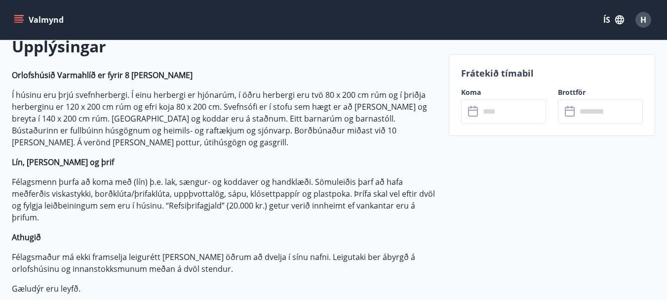
click at [503, 113] on input "text" at bounding box center [513, 111] width 66 height 24
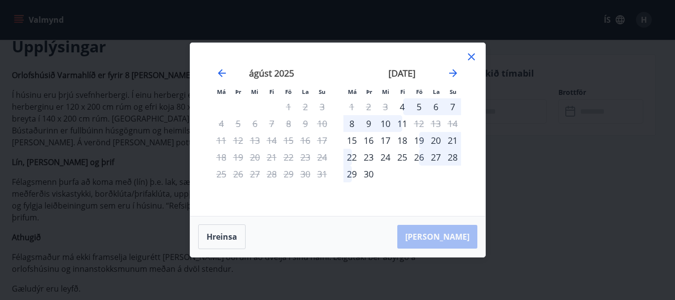
click at [452, 140] on div "21" at bounding box center [452, 140] width 17 height 17
click at [352, 158] on div "22" at bounding box center [351, 157] width 17 height 17
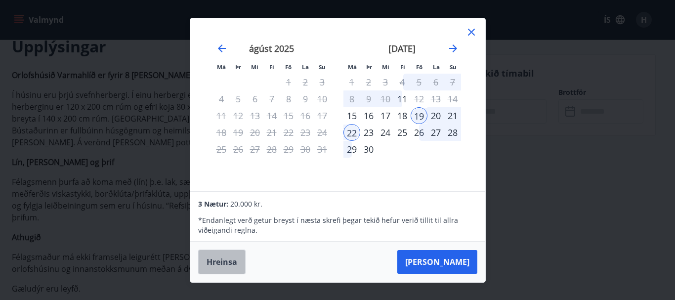
click at [221, 261] on button "Hreinsa" at bounding box center [221, 261] width 47 height 25
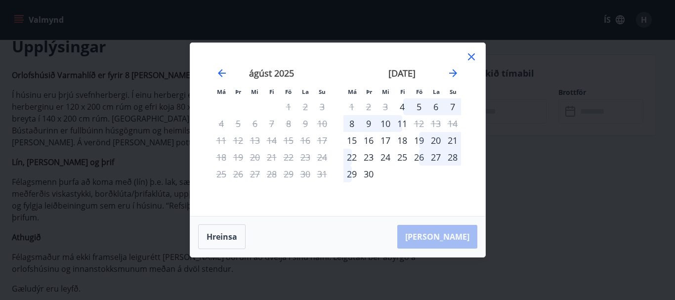
click at [351, 158] on div "22" at bounding box center [351, 157] width 17 height 17
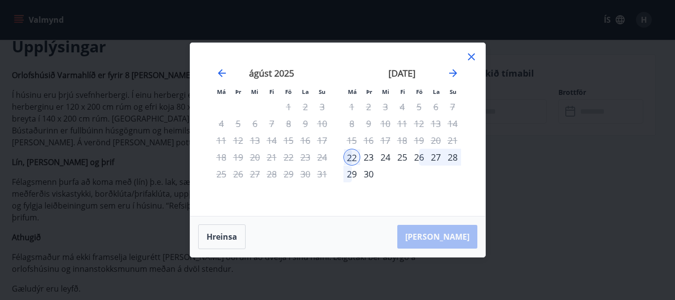
click at [349, 174] on div "29" at bounding box center [351, 173] width 17 height 17
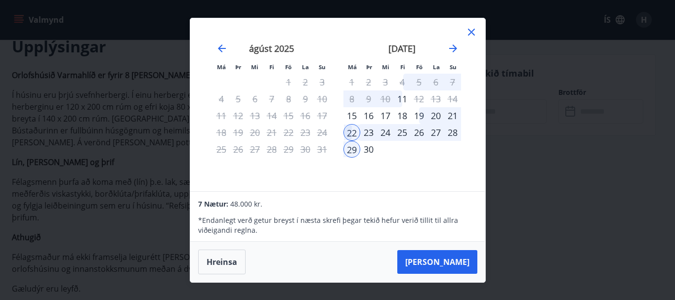
click at [471, 30] on icon at bounding box center [471, 32] width 12 height 12
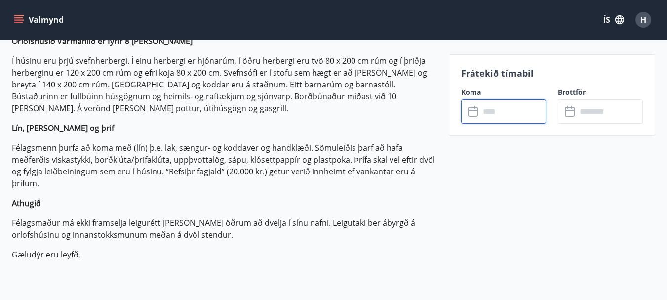
scroll to position [315, 0]
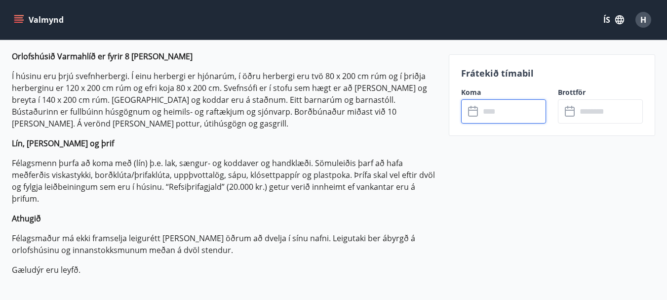
click at [504, 113] on input "text" at bounding box center [513, 111] width 66 height 24
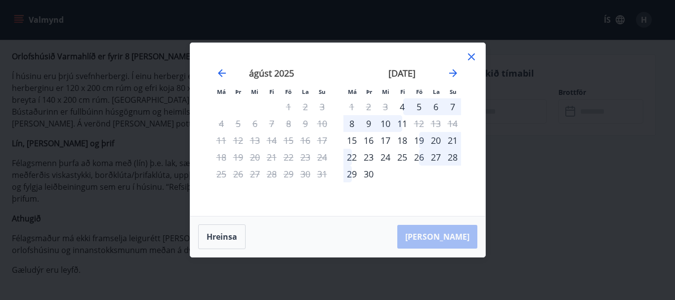
click at [470, 53] on icon at bounding box center [471, 57] width 12 height 12
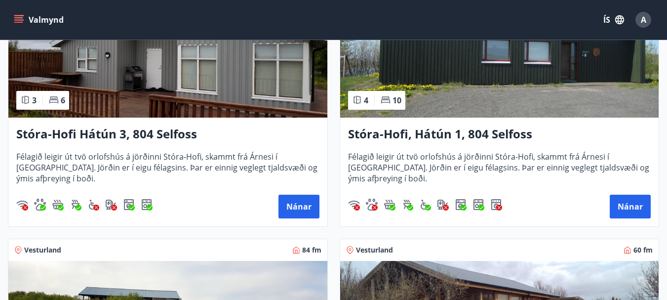
scroll to position [272, 0]
click at [300, 206] on button "Nánar" at bounding box center [299, 207] width 41 height 24
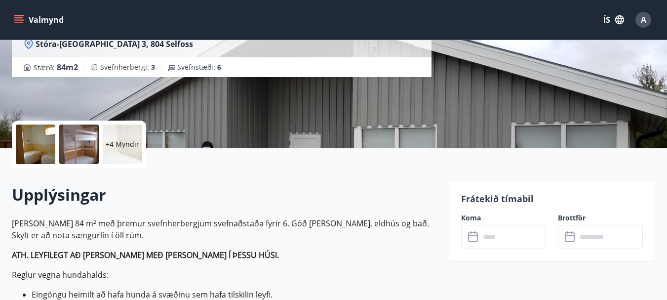
scroll to position [296, 0]
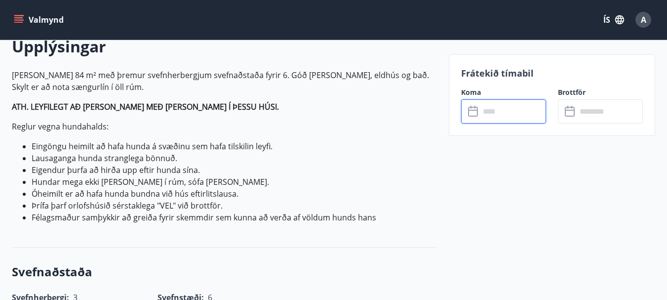
click at [492, 111] on input "text" at bounding box center [513, 111] width 66 height 24
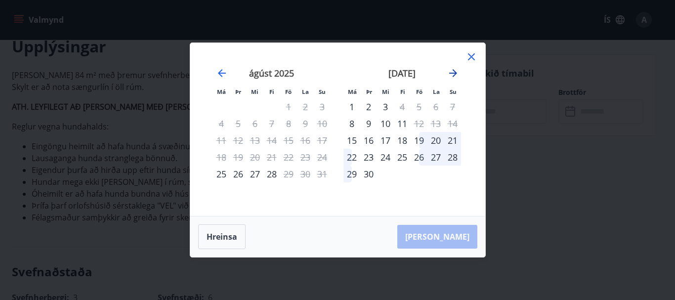
click at [450, 71] on icon "Move forward to switch to the next month." at bounding box center [453, 73] width 12 height 12
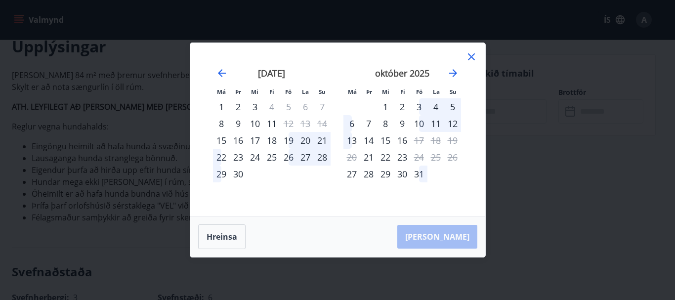
click at [289, 157] on div "26" at bounding box center [288, 157] width 17 height 17
click at [418, 109] on div "3" at bounding box center [418, 106] width 17 height 17
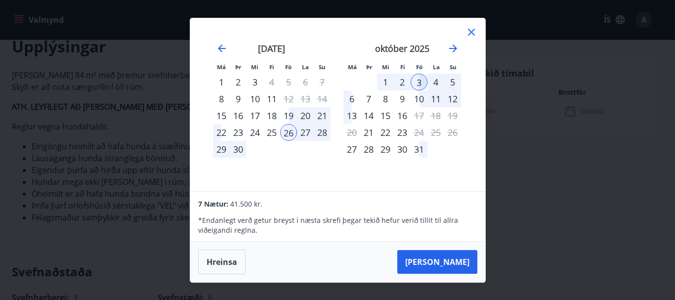
click at [470, 31] on icon at bounding box center [471, 32] width 7 height 7
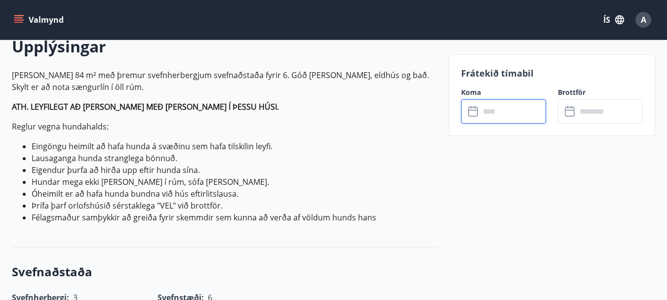
click at [499, 113] on input "text" at bounding box center [513, 111] width 66 height 24
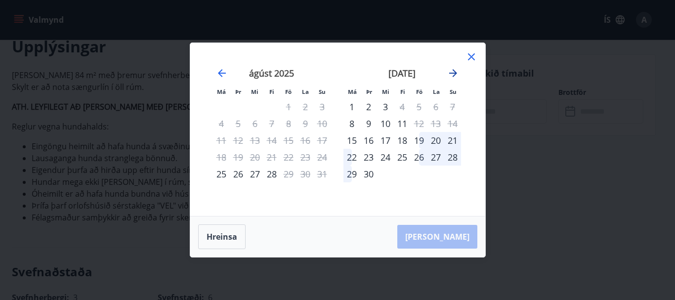
click at [453, 72] on icon "Move forward to switch to the next month." at bounding box center [453, 73] width 12 height 12
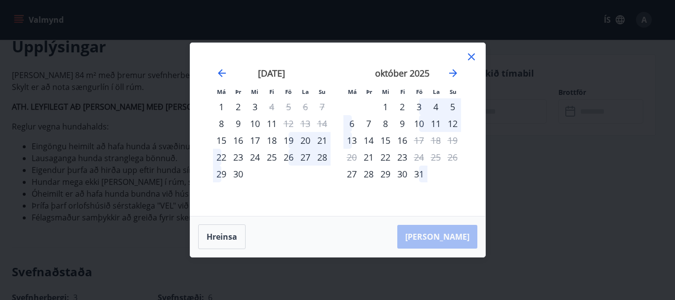
click at [220, 158] on div "22" at bounding box center [221, 157] width 17 height 17
click at [220, 175] on div "29" at bounding box center [221, 173] width 17 height 17
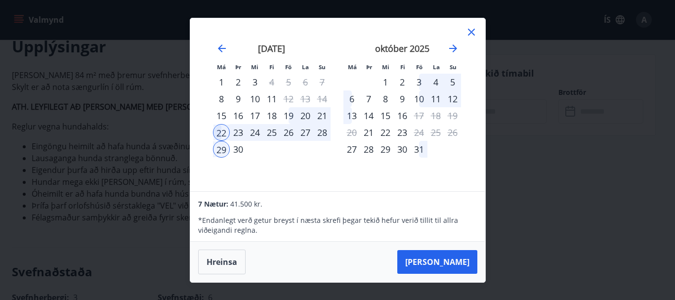
click at [470, 30] on icon at bounding box center [471, 32] width 12 height 12
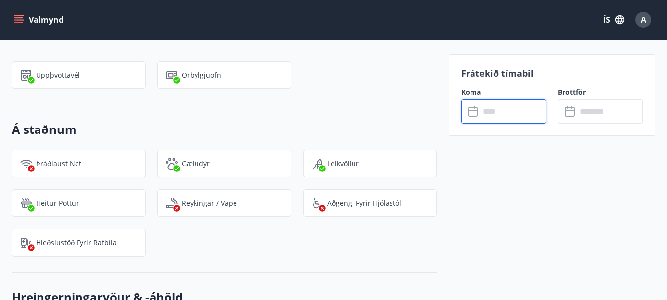
scroll to position [1037, 0]
click at [498, 113] on input "text" at bounding box center [513, 111] width 66 height 24
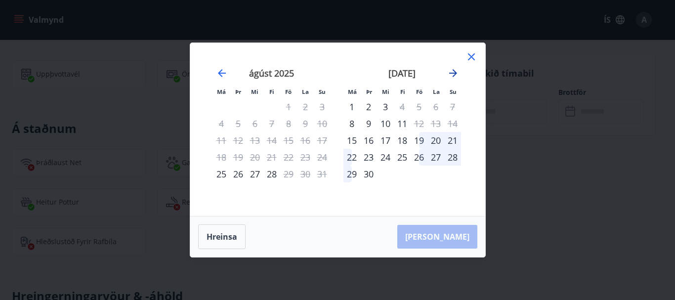
click at [453, 72] on icon "Move forward to switch to the next month." at bounding box center [453, 73] width 12 height 12
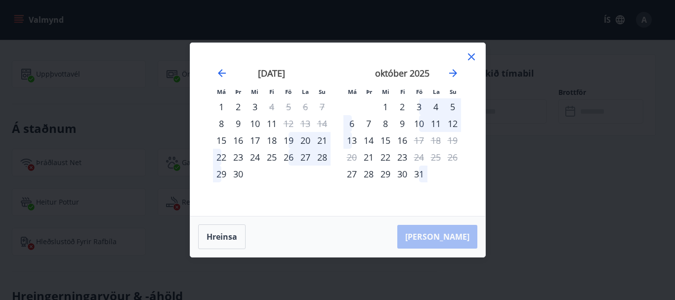
click at [472, 55] on icon at bounding box center [471, 57] width 12 height 12
